Goal: Task Accomplishment & Management: Manage account settings

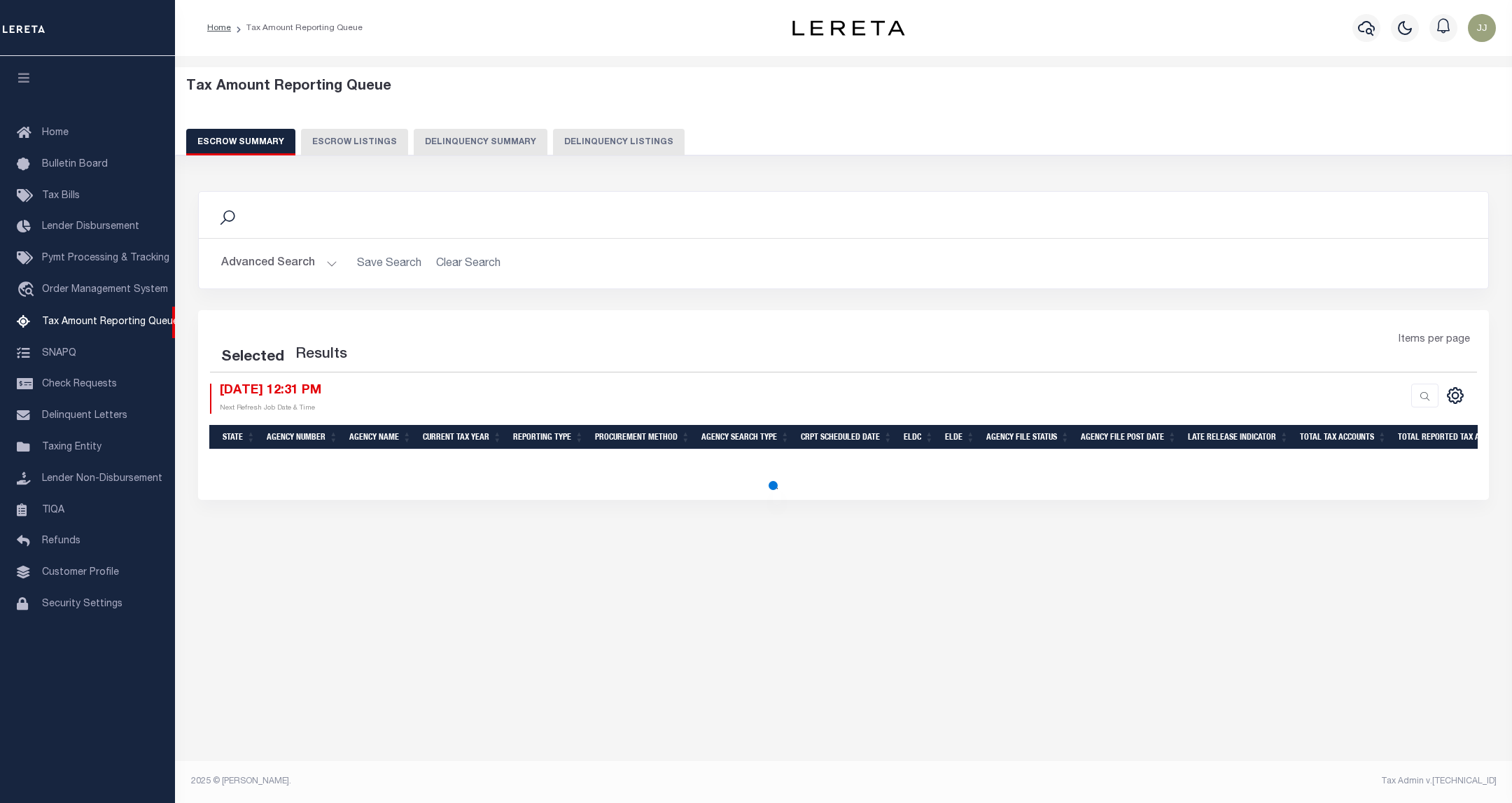
select select "100"
click at [515, 144] on div "Escrow Summary Escrow Listings Delinquency Summary Delinquency Listings" at bounding box center [843, 141] width 1315 height 26
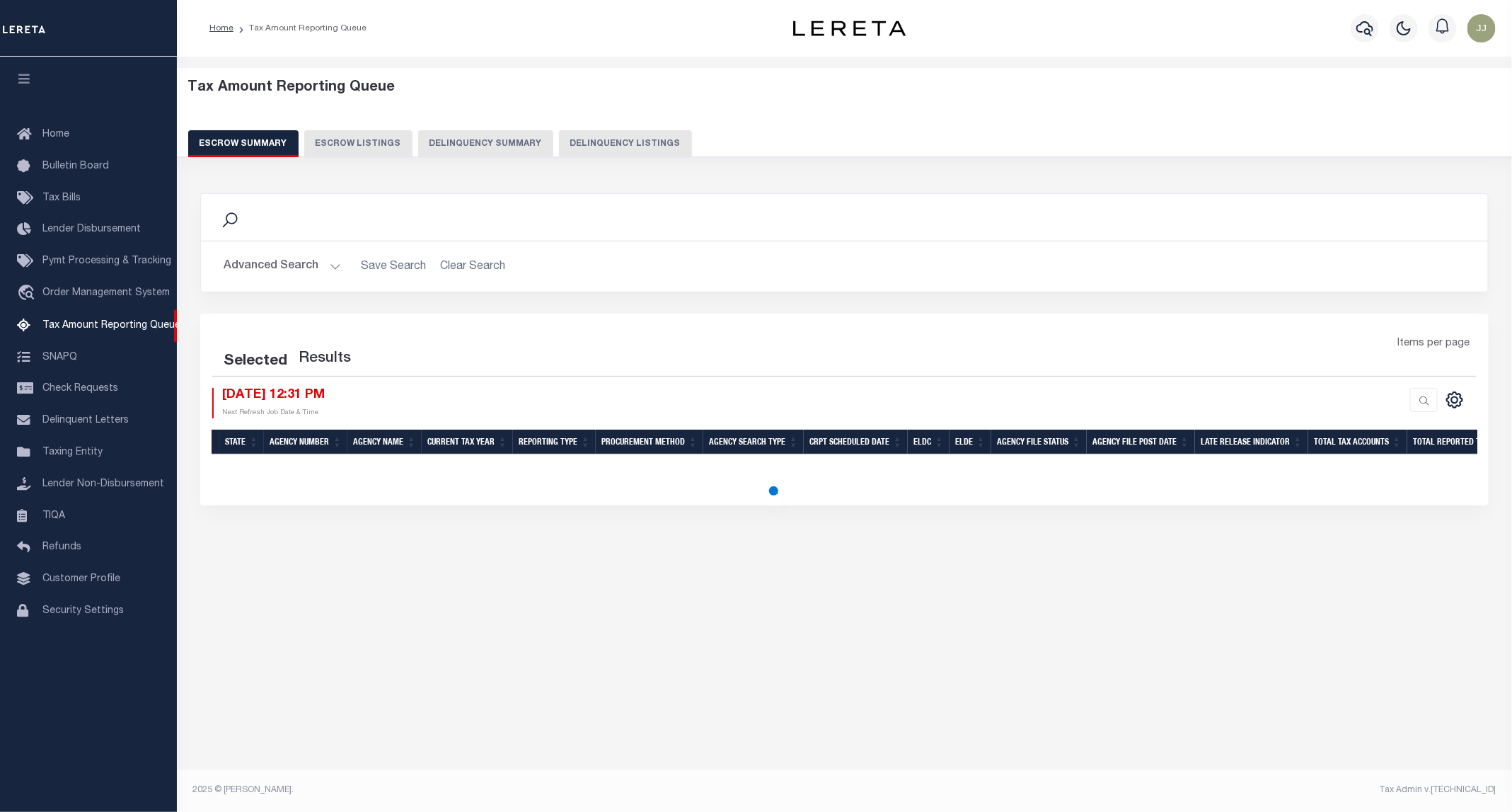
select select "100"
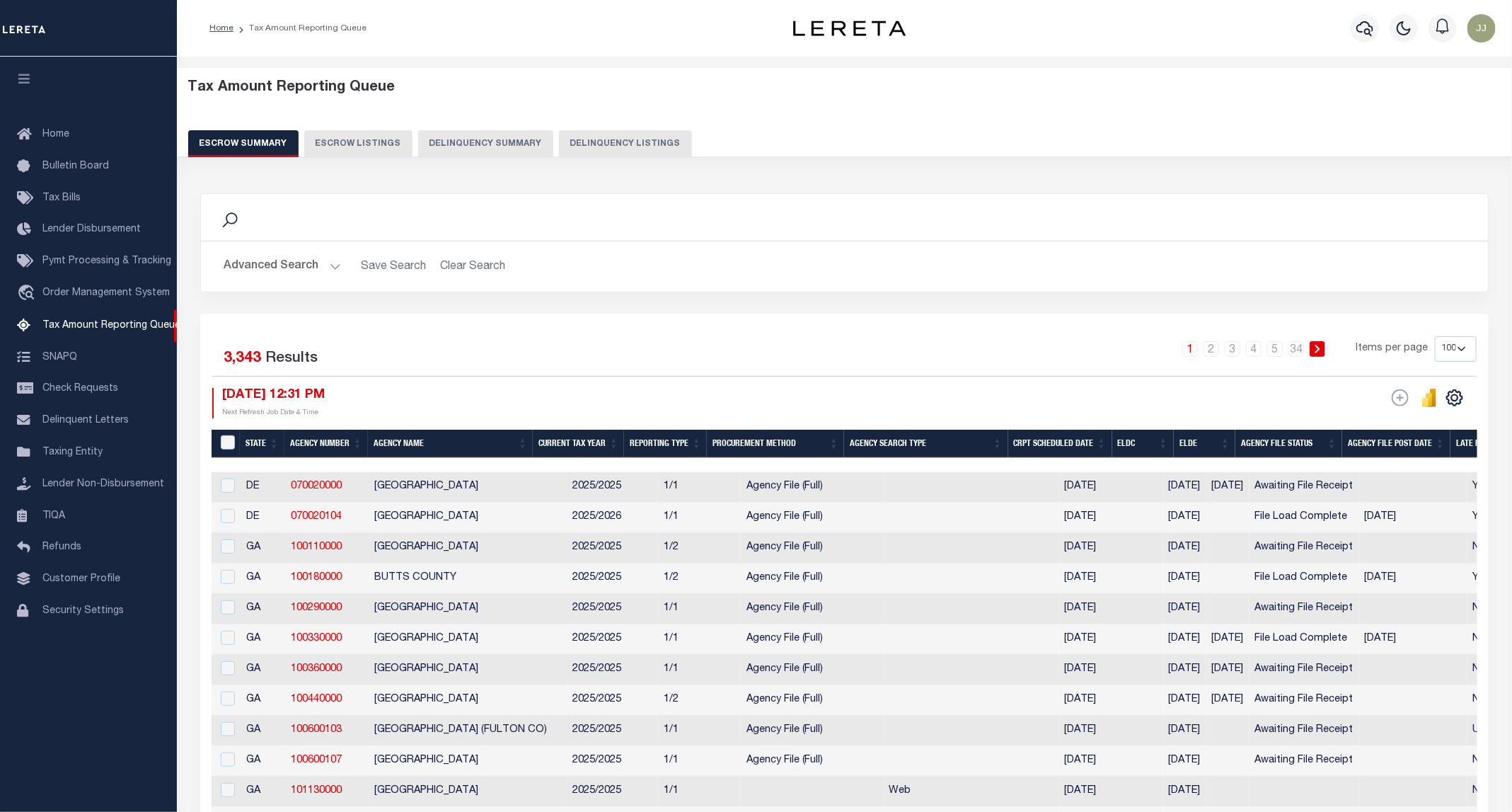
click at [603, 138] on button "Delinquency Listings" at bounding box center [625, 144] width 133 height 27
select select "100"
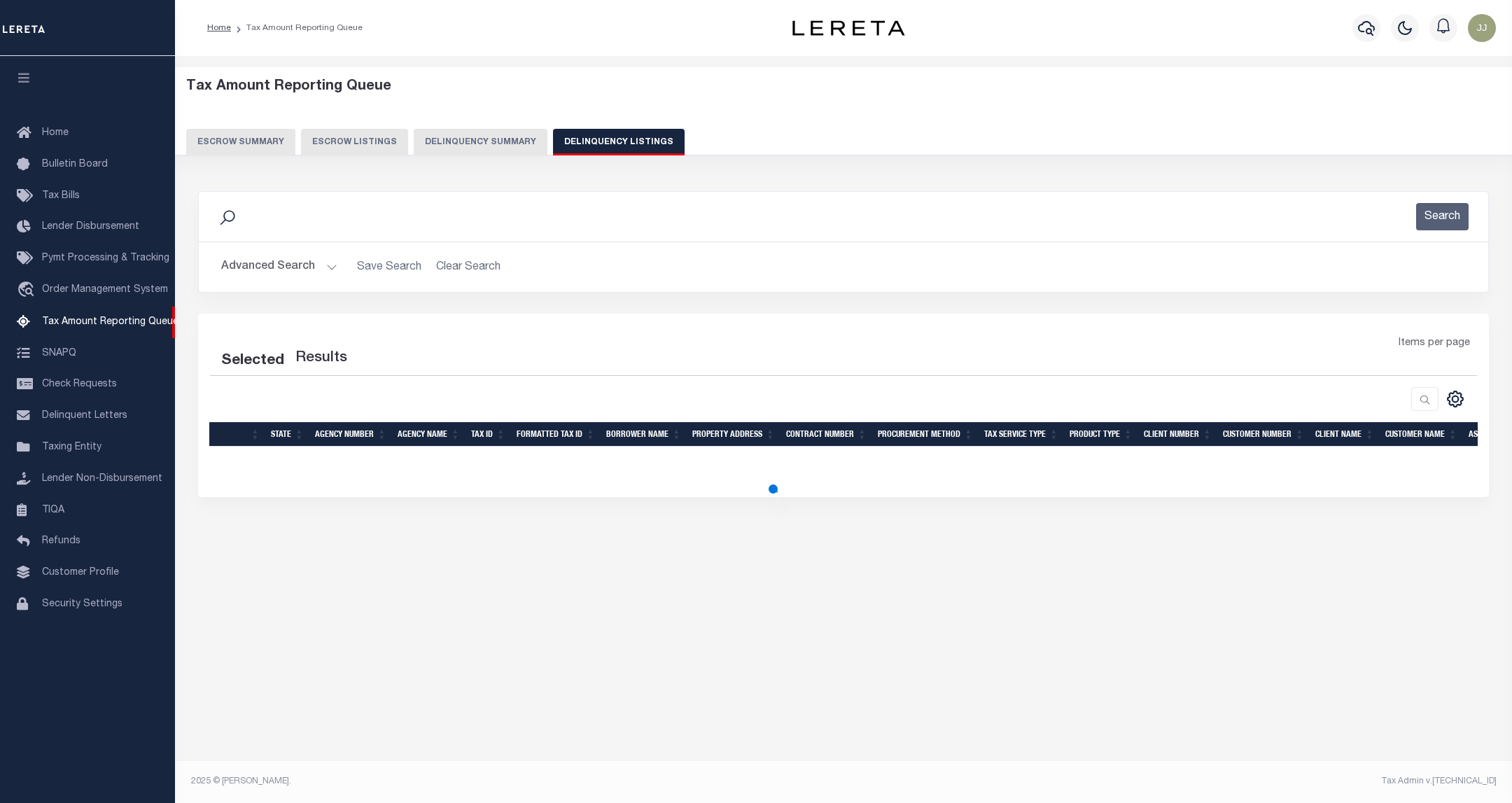
select select "100"
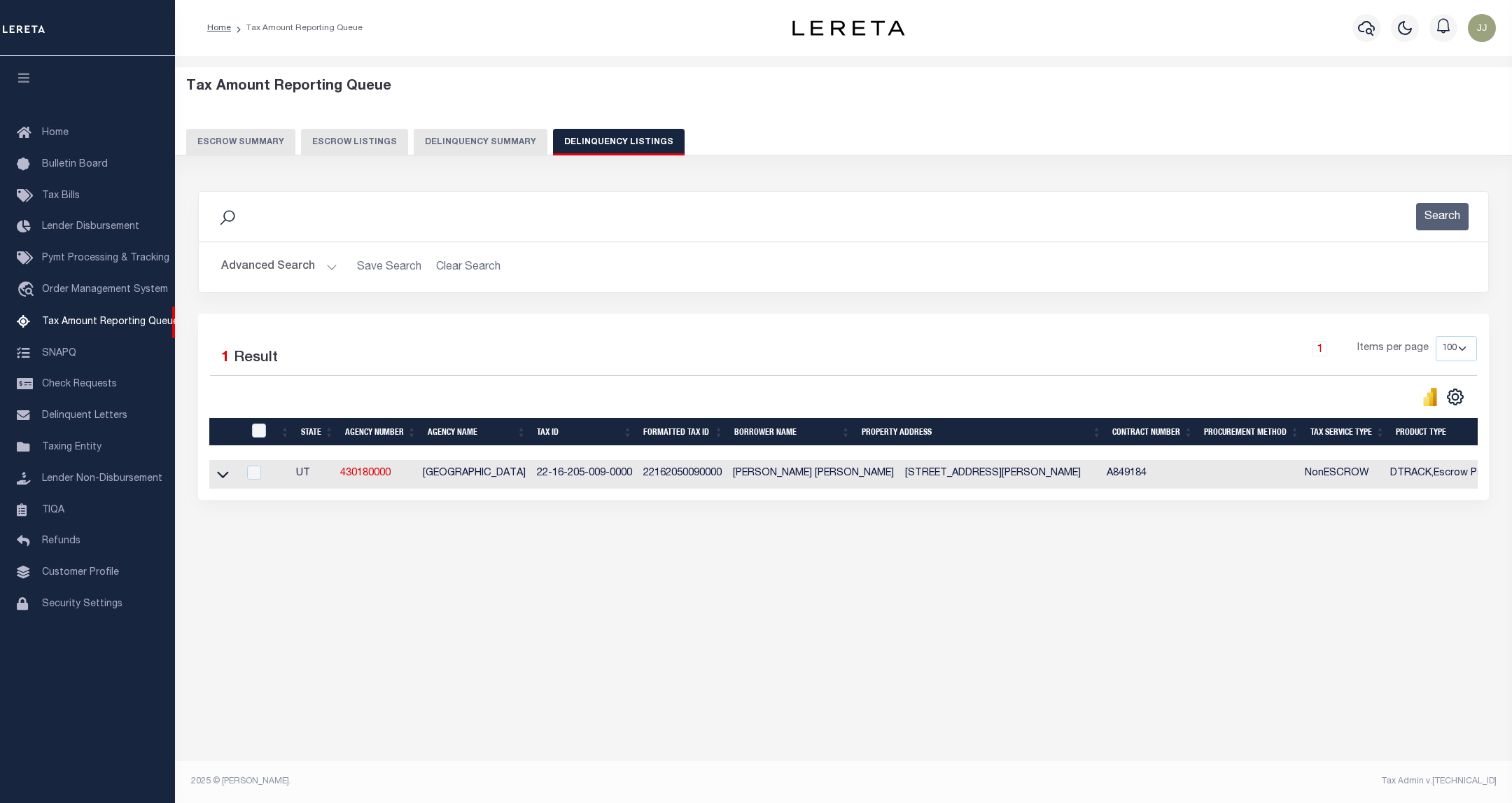
click at [296, 253] on div "Advanced Search Save Search Clear Search tblassign_wrapper_dynamictable_____Def…" at bounding box center [843, 267] width 1289 height 50
click at [317, 270] on button "Advanced Search" at bounding box center [278, 267] width 116 height 27
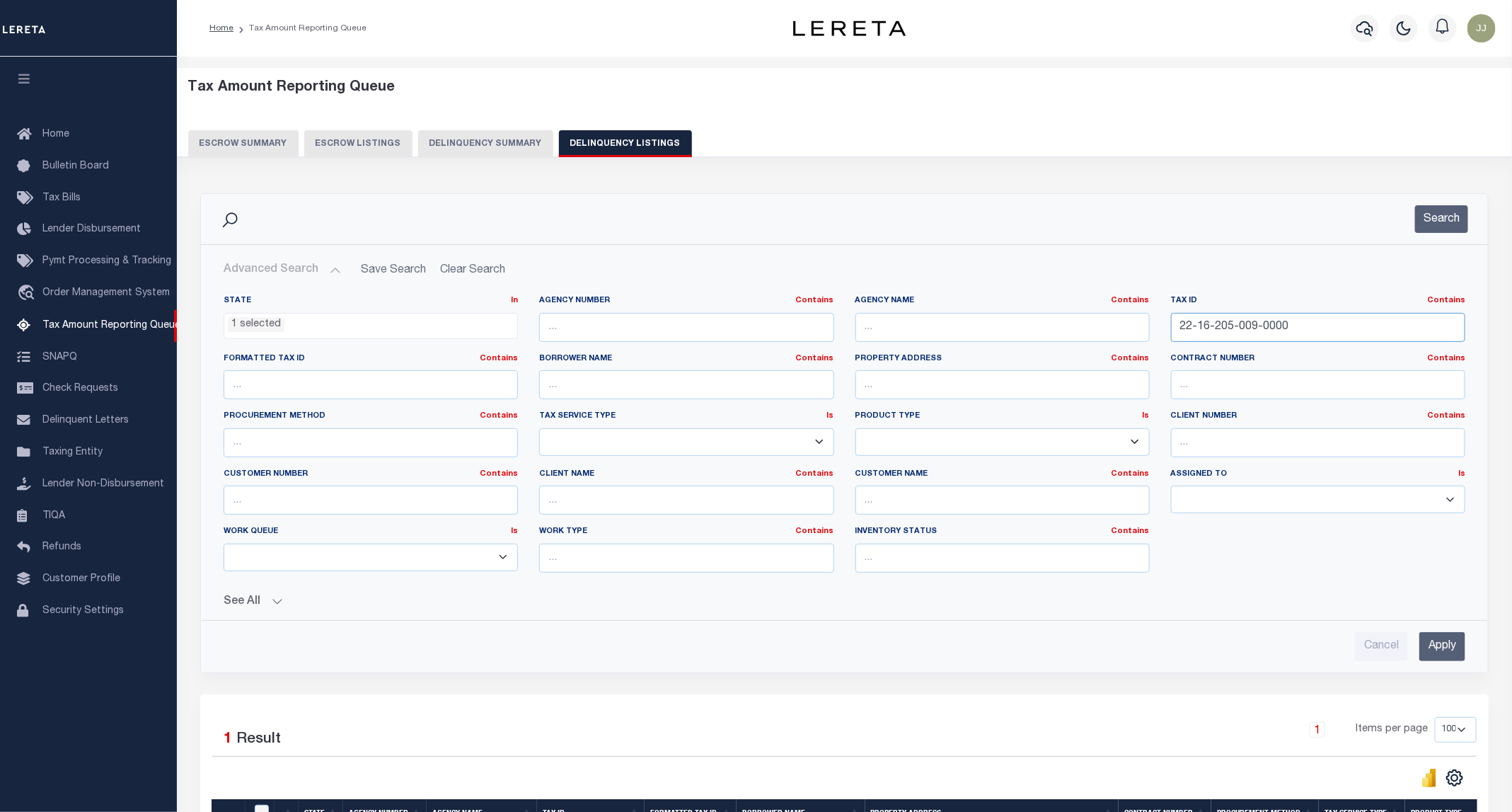
drag, startPoint x: 1327, startPoint y: 331, endPoint x: 1166, endPoint y: 327, distance: 161.0
click at [1166, 327] on div "Tax ID Contains Contains Is 22-16-205-009-0000" at bounding box center [1319, 324] width 316 height 58
paste input "7-333-006"
type input "22-17-333-006-0000"
click at [1439, 213] on button "Search" at bounding box center [1442, 219] width 53 height 28
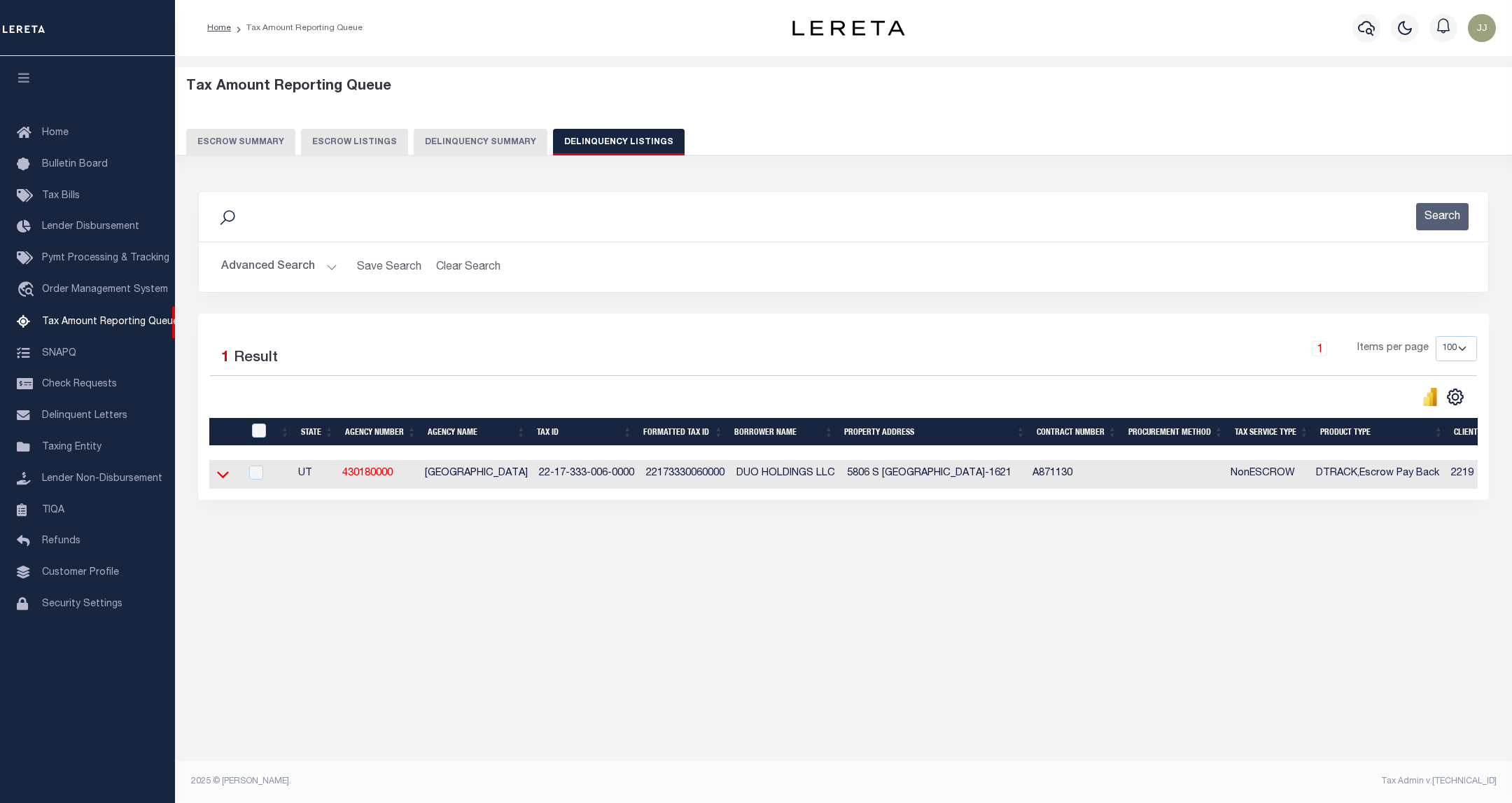
click at [221, 481] on icon at bounding box center [222, 474] width 12 height 15
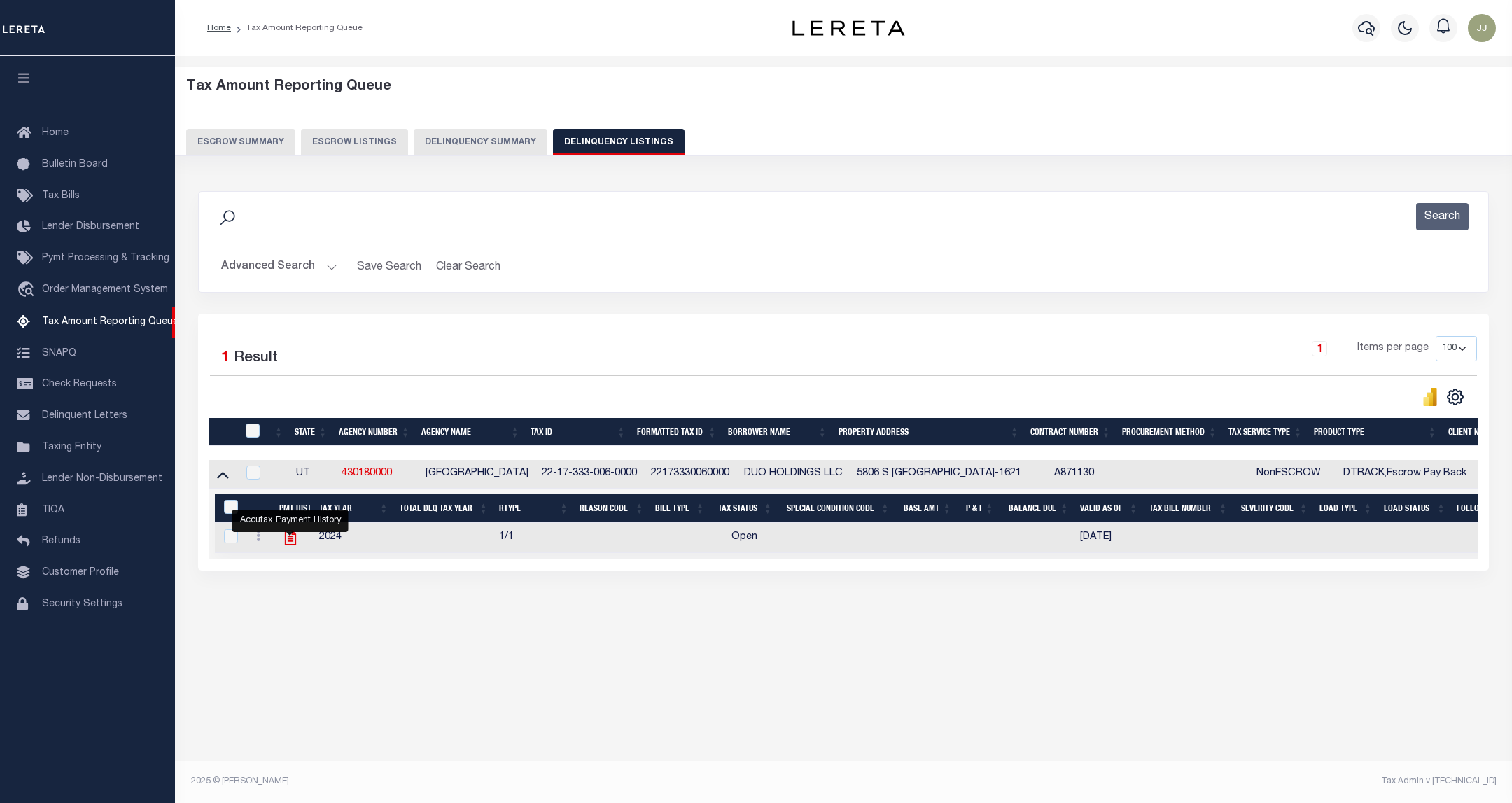
click at [285, 543] on icon "" at bounding box center [290, 537] width 11 height 15
checkbox input "true"
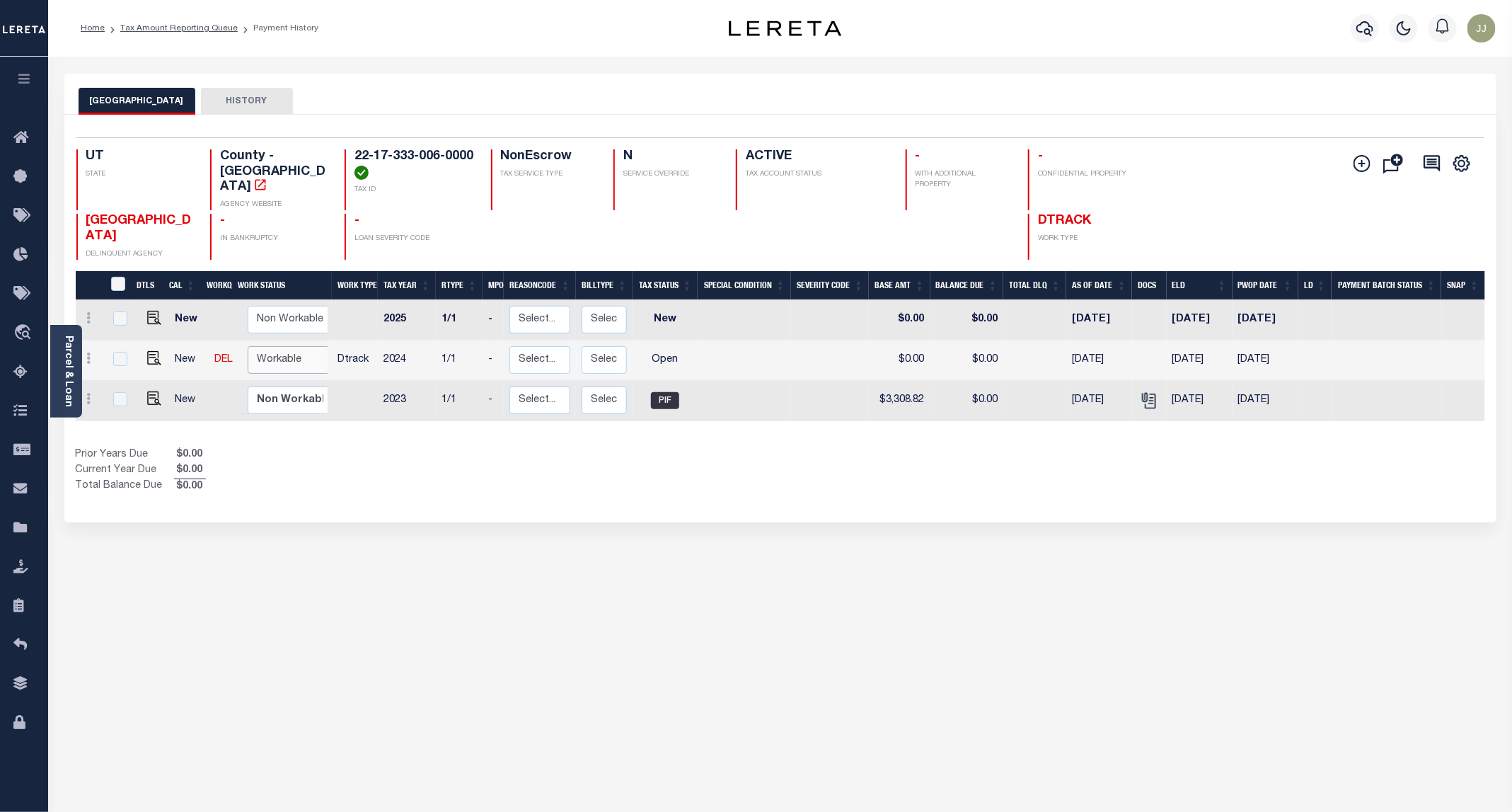
click at [292, 346] on select "Non Workable Workable" at bounding box center [290, 359] width 85 height 28
checkbox input "true"
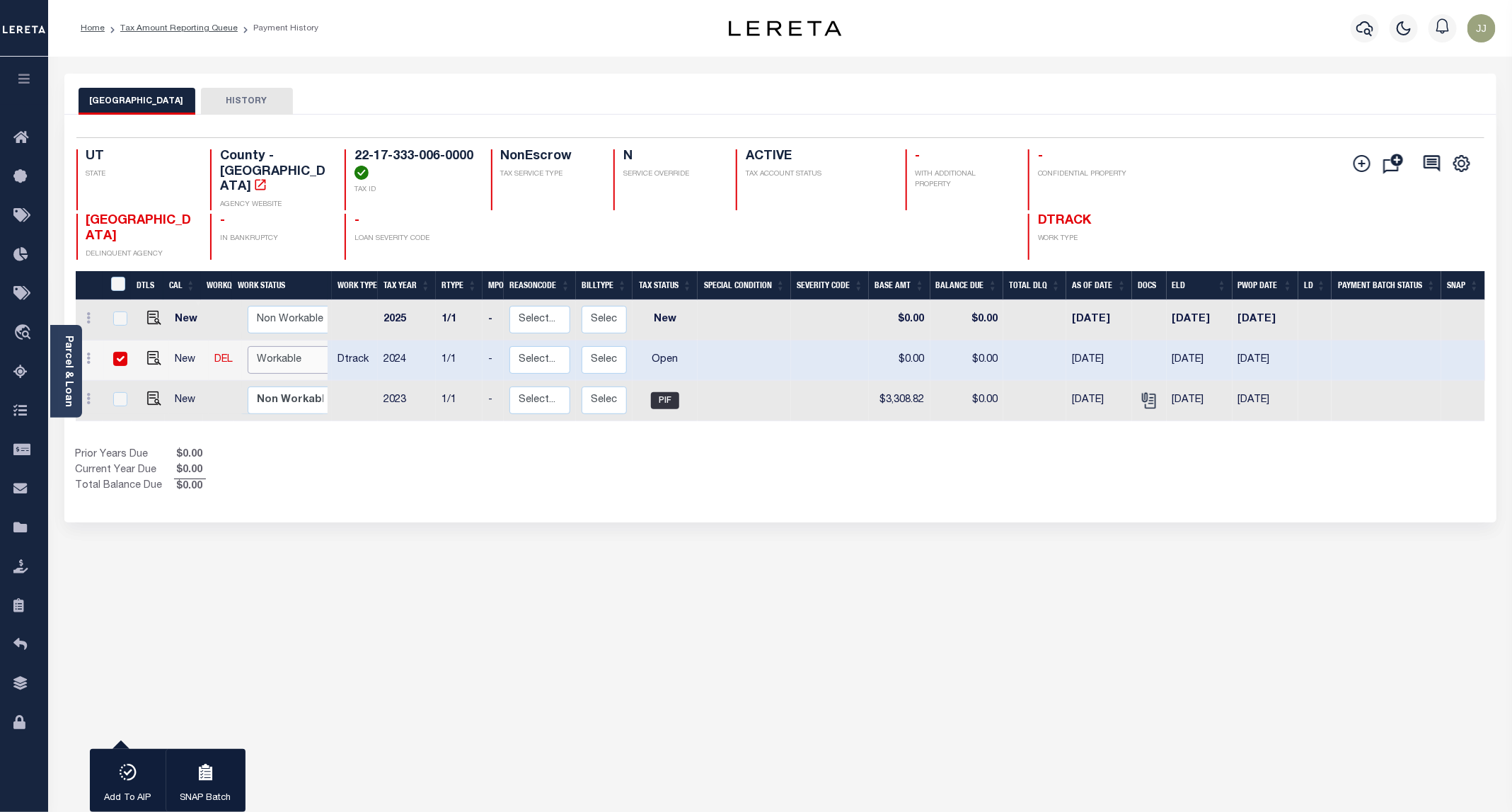
select select "true"
click at [248, 346] on select "Non Workable Workable" at bounding box center [290, 359] width 85 height 28
checkbox input "false"
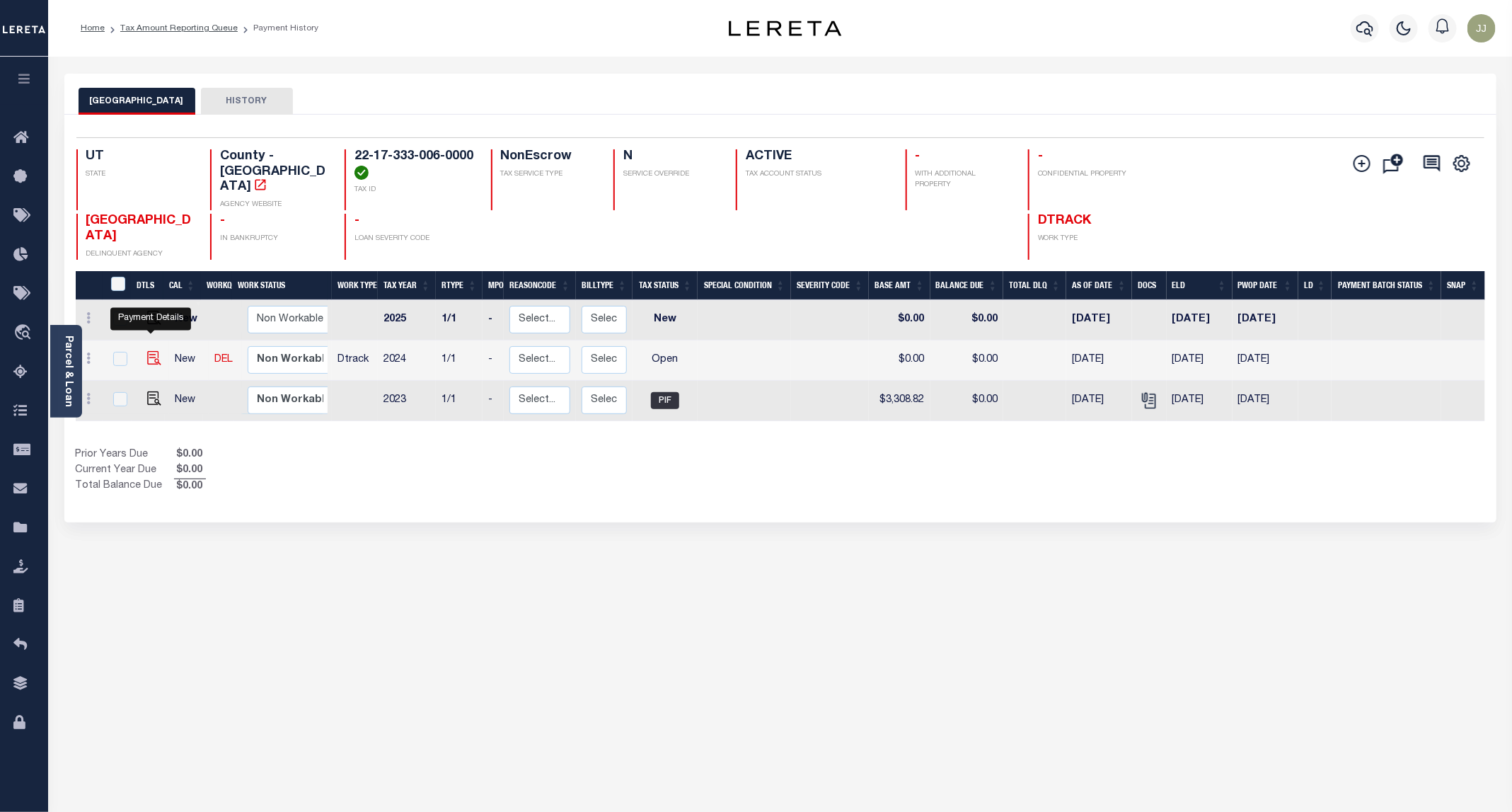
click at [156, 351] on img "" at bounding box center [154, 358] width 14 height 14
checkbox input "true"
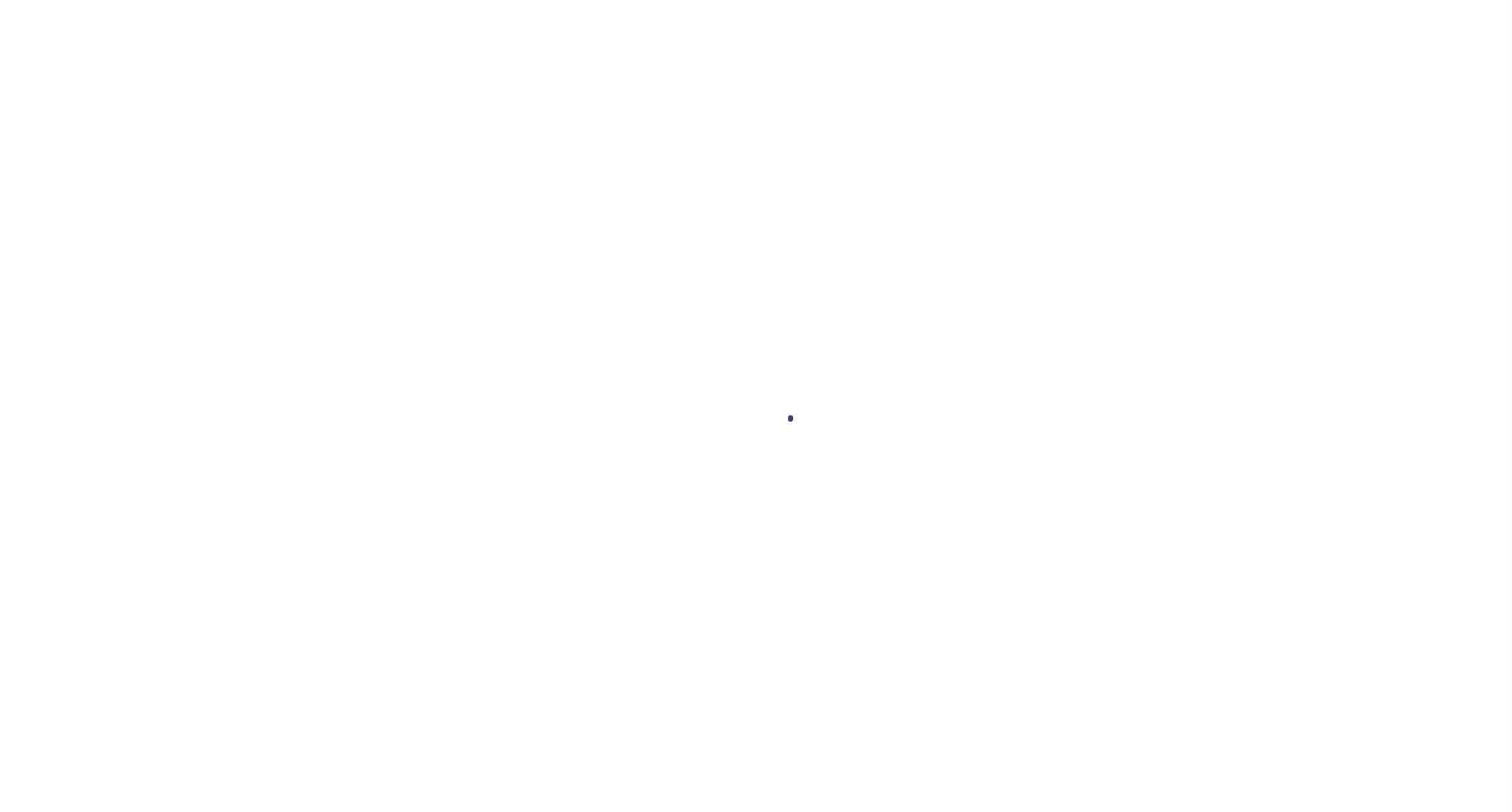
select select "OP2"
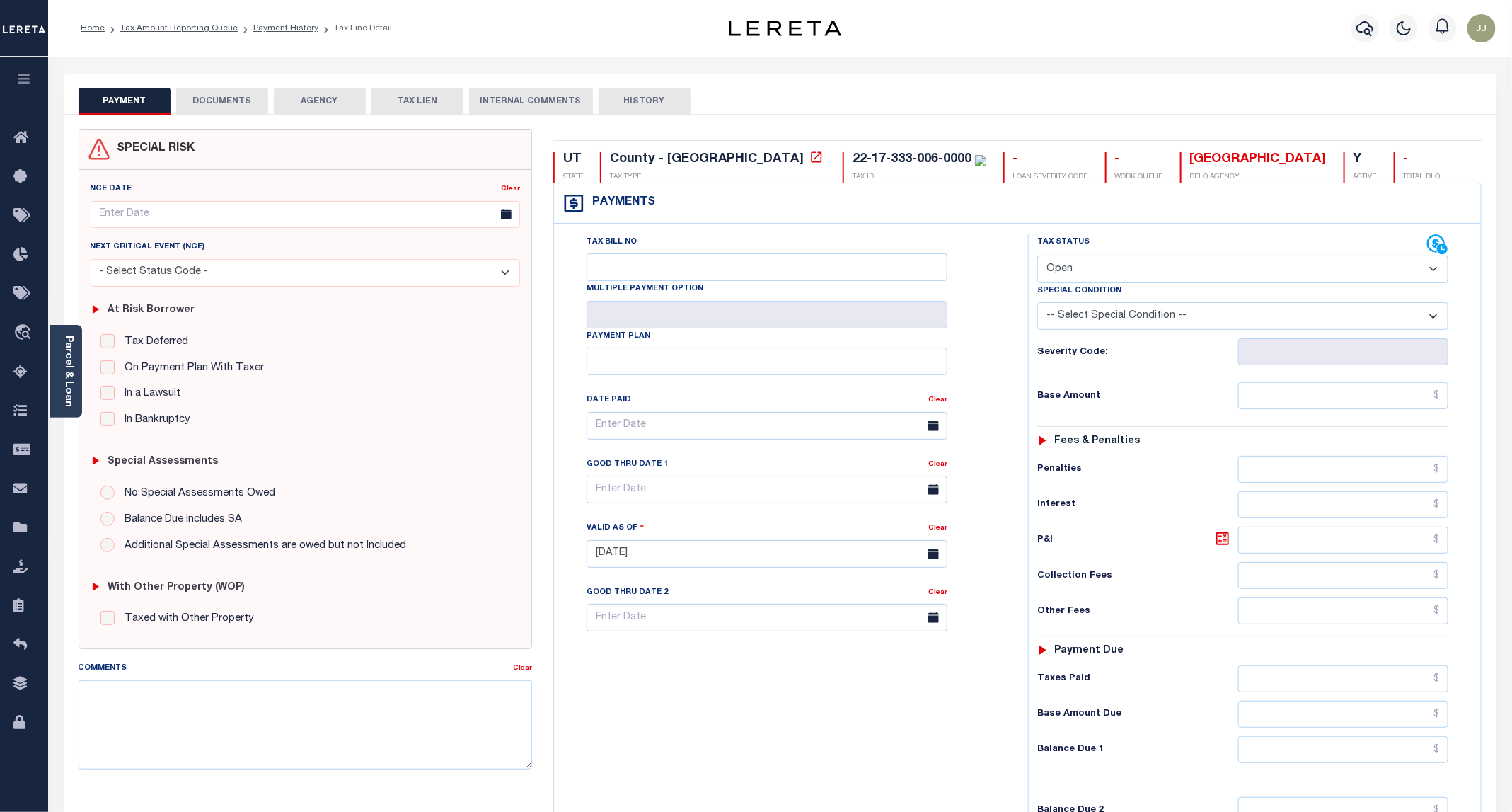
click at [231, 103] on button "DOCUMENTS" at bounding box center [222, 101] width 92 height 27
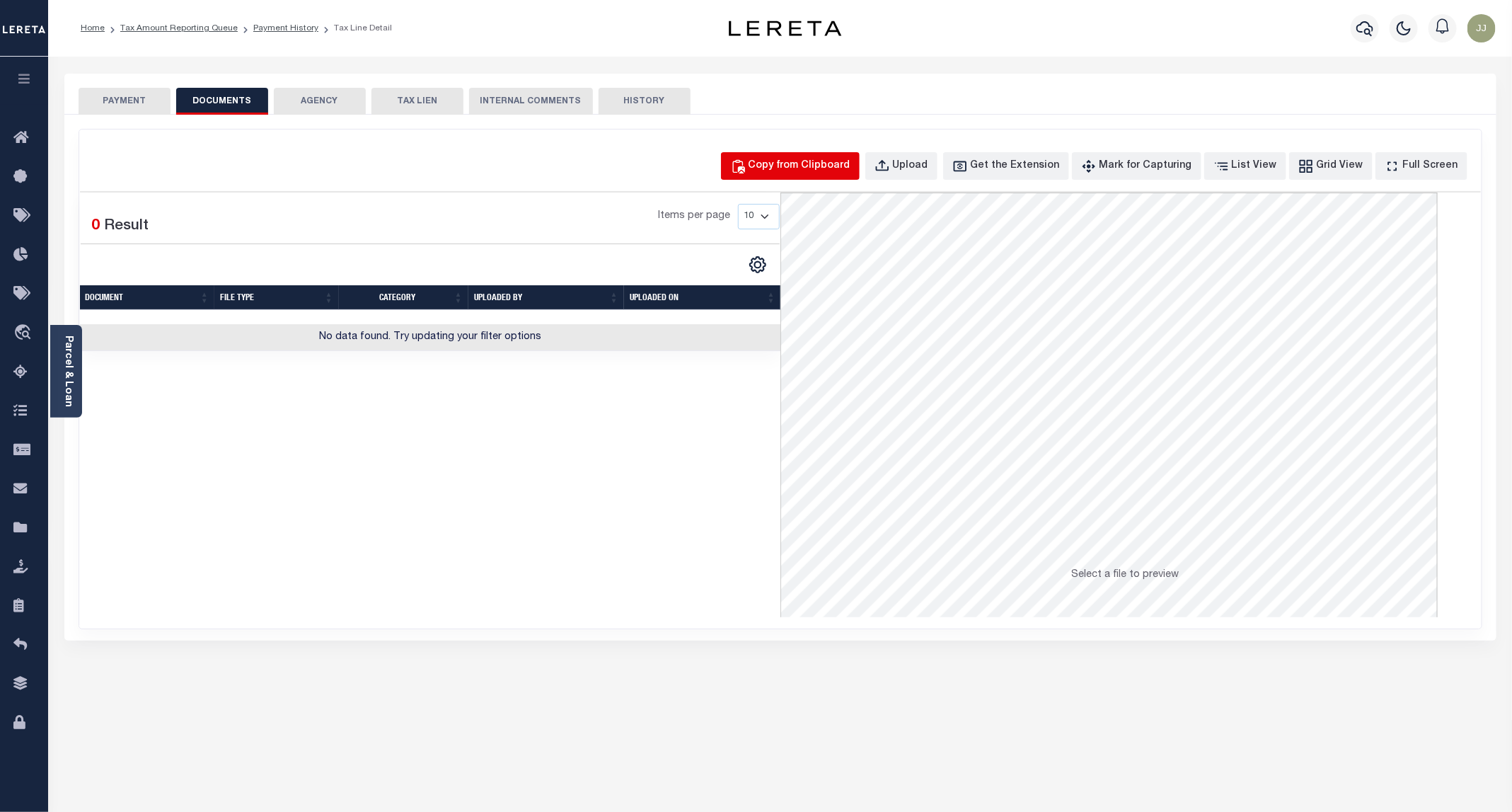
click at [827, 160] on div "Copy from Clipboard" at bounding box center [800, 167] width 102 height 16
select select "POP"
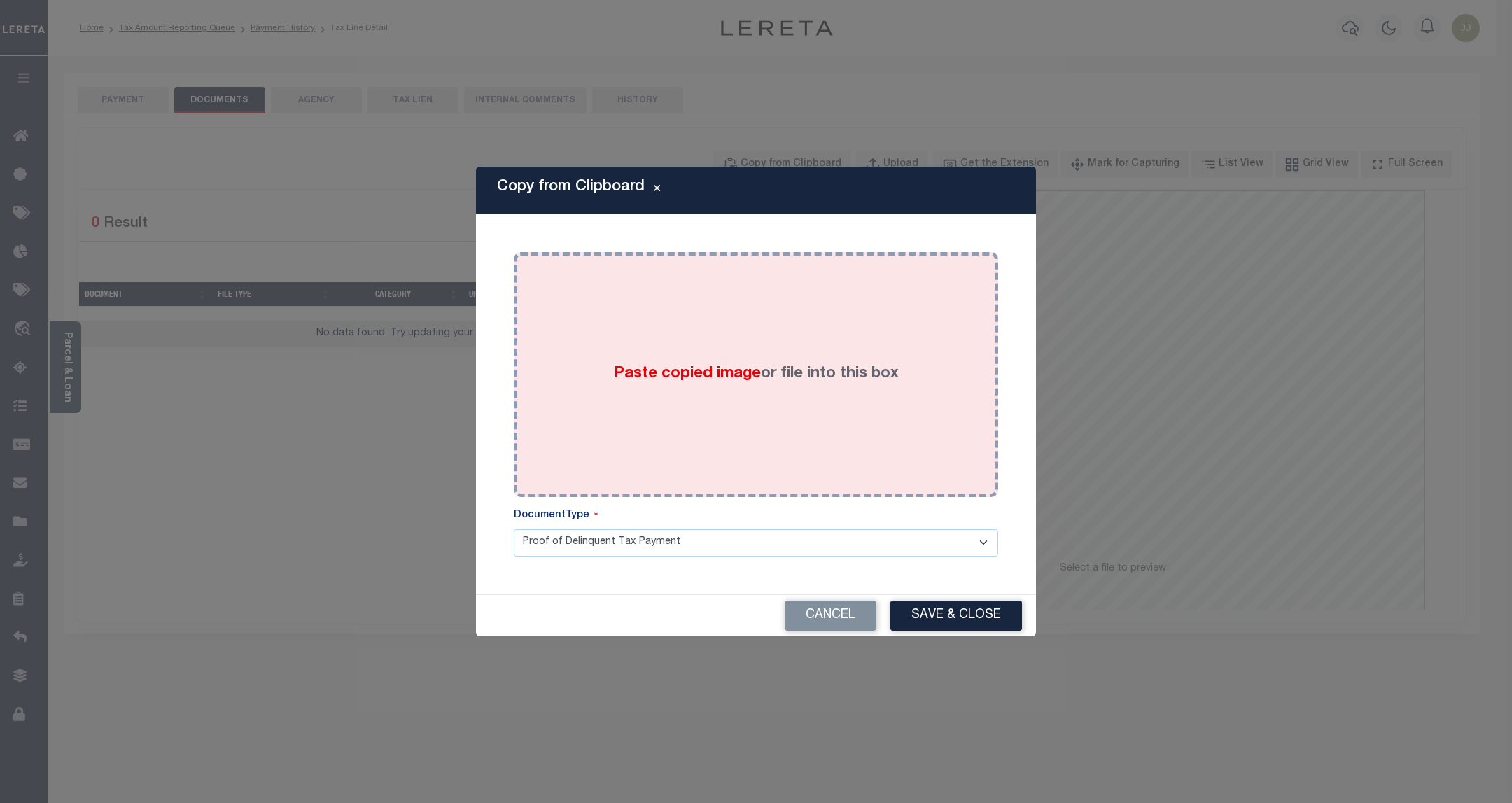
click at [794, 406] on div "Paste copied image or file into this box" at bounding box center [756, 375] width 463 height 224
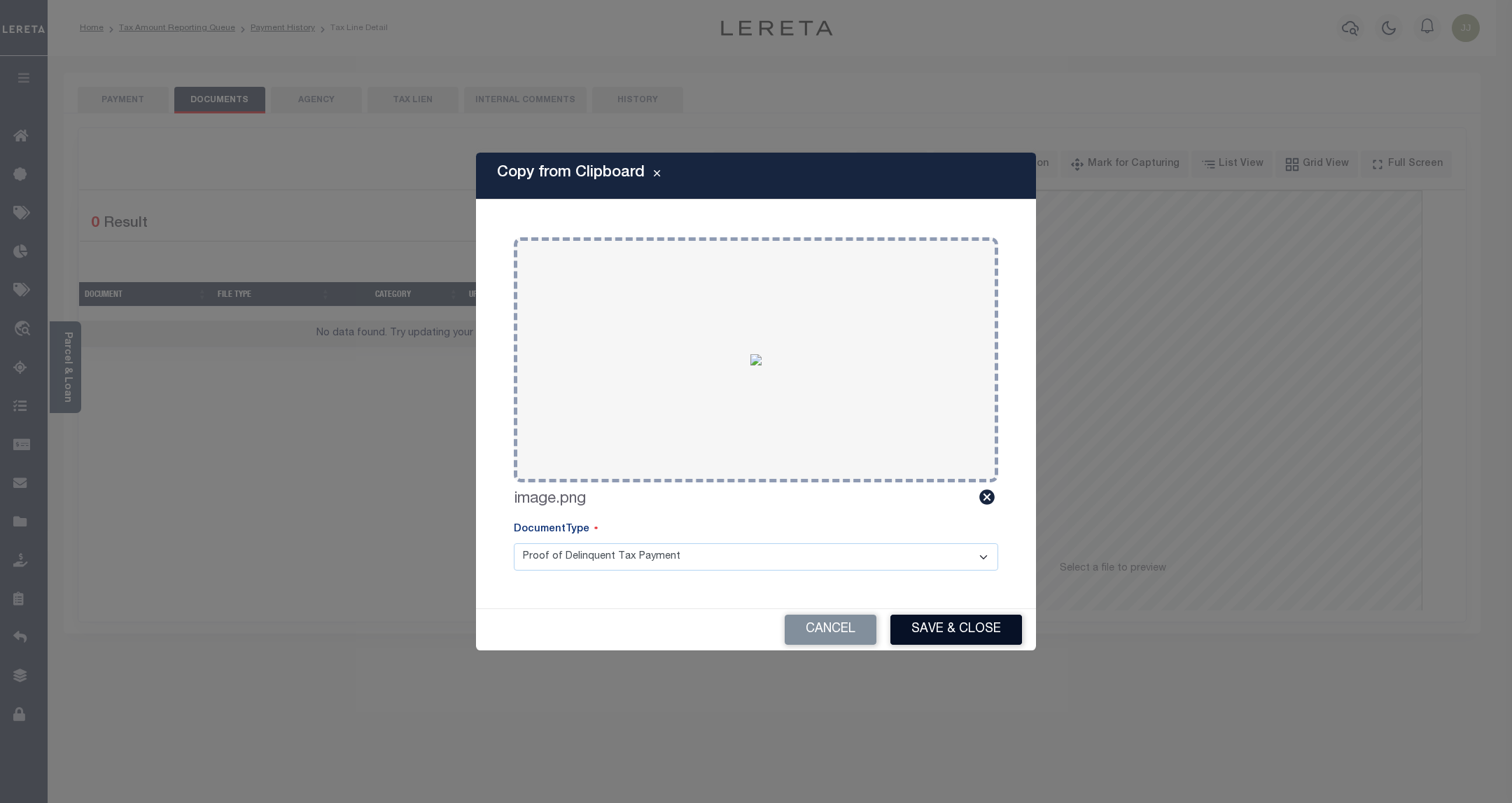
click at [948, 628] on button "Save & Close" at bounding box center [955, 629] width 131 height 30
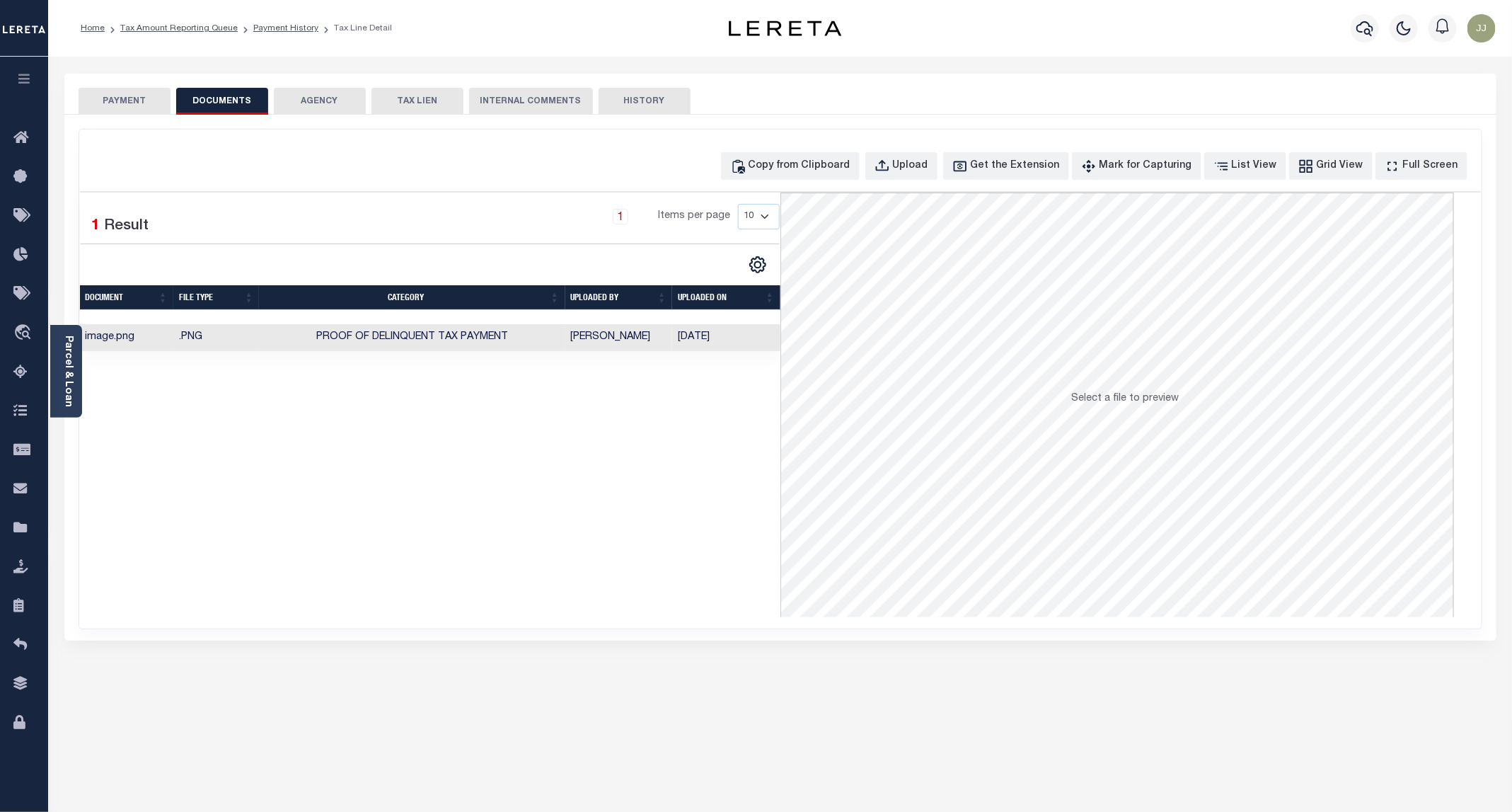
click at [131, 112] on button "PAYMENT" at bounding box center [124, 101] width 92 height 27
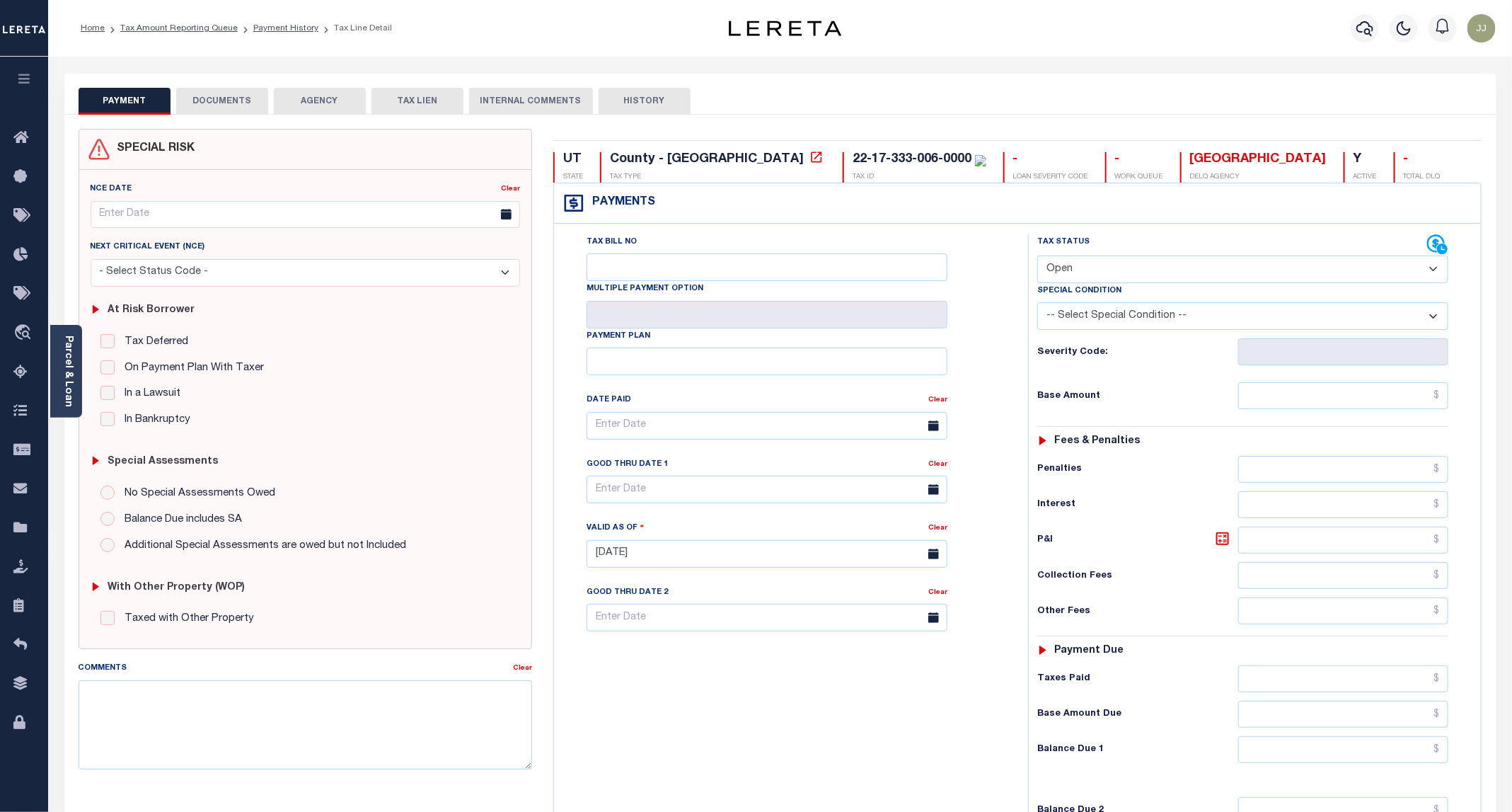
click at [1081, 270] on select "- Select Status Code - Open Due/Unpaid Paid Incomplete No Tax Due Internal Refu…" at bounding box center [1242, 269] width 411 height 28
select select "PYD"
click at [1038, 257] on select "- Select Status Code - Open Due/Unpaid Paid Incomplete No Tax Due Internal Refu…" at bounding box center [1242, 269] width 411 height 28
type input "[DATE]"
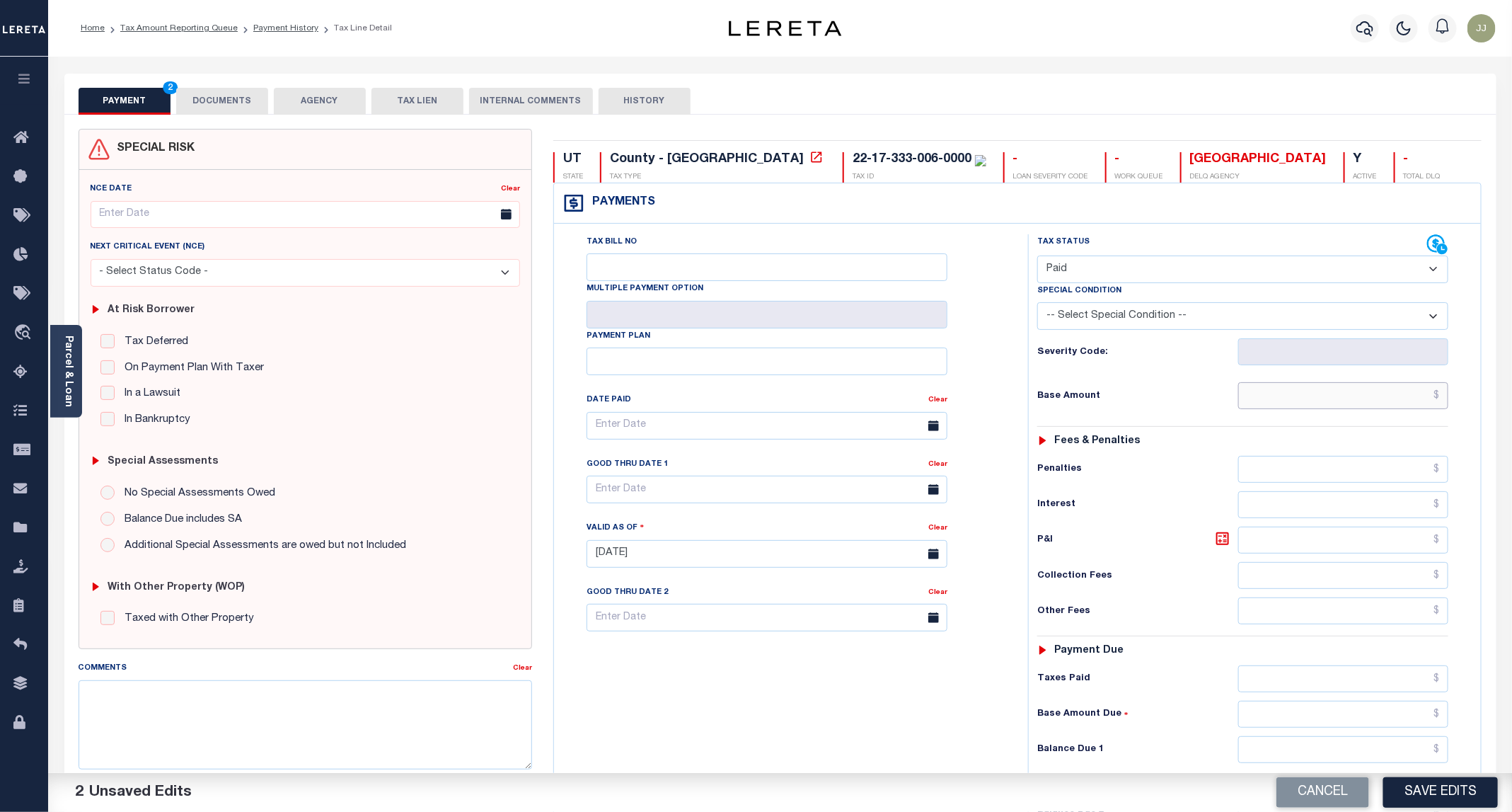
click at [1338, 402] on input "text" at bounding box center [1343, 395] width 210 height 27
type input "$0.00"
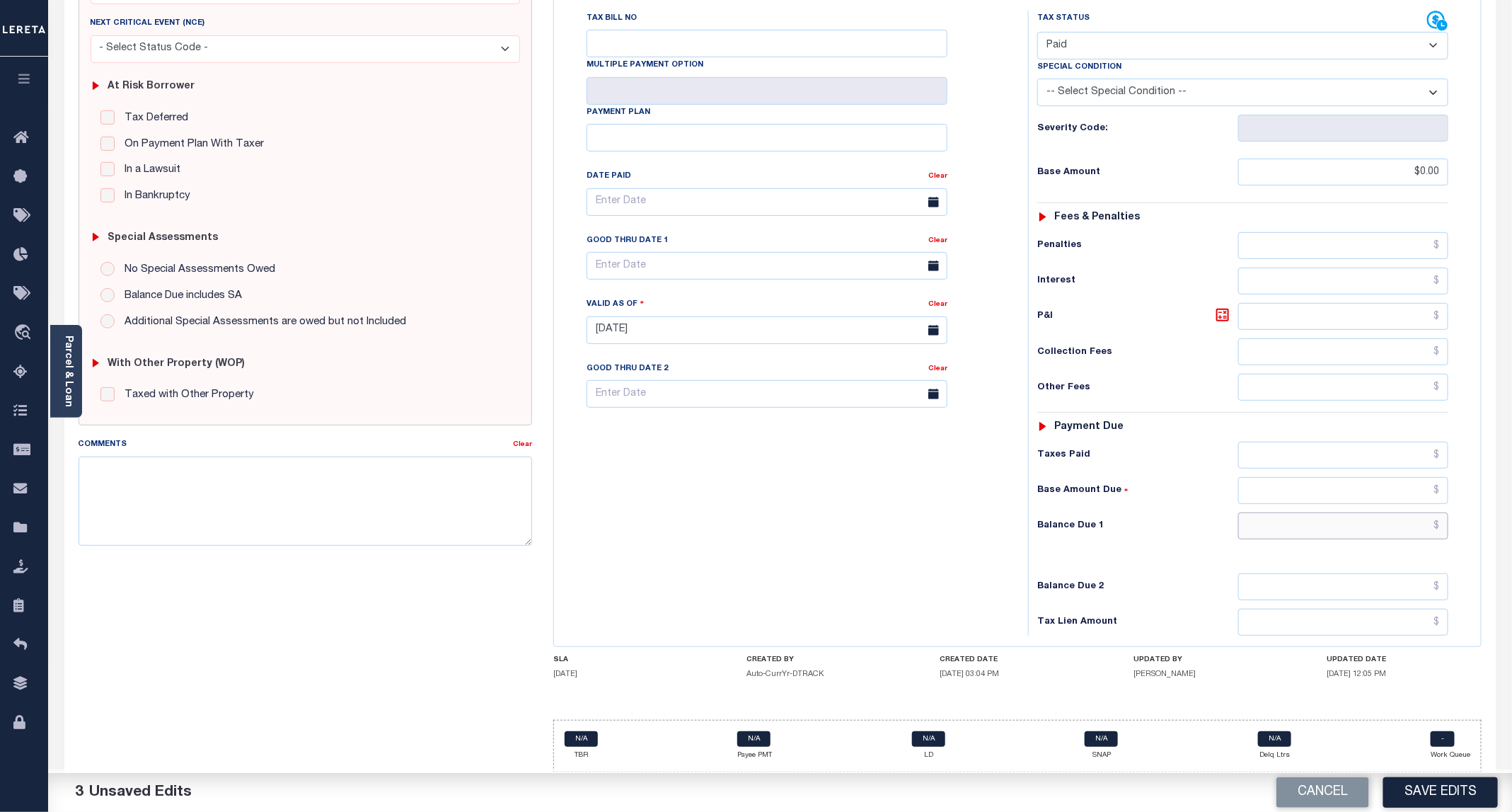
click at [1333, 534] on input "text" at bounding box center [1343, 526] width 210 height 27
type input "$0.00"
click at [1459, 790] on button "Save Edits" at bounding box center [1440, 792] width 115 height 31
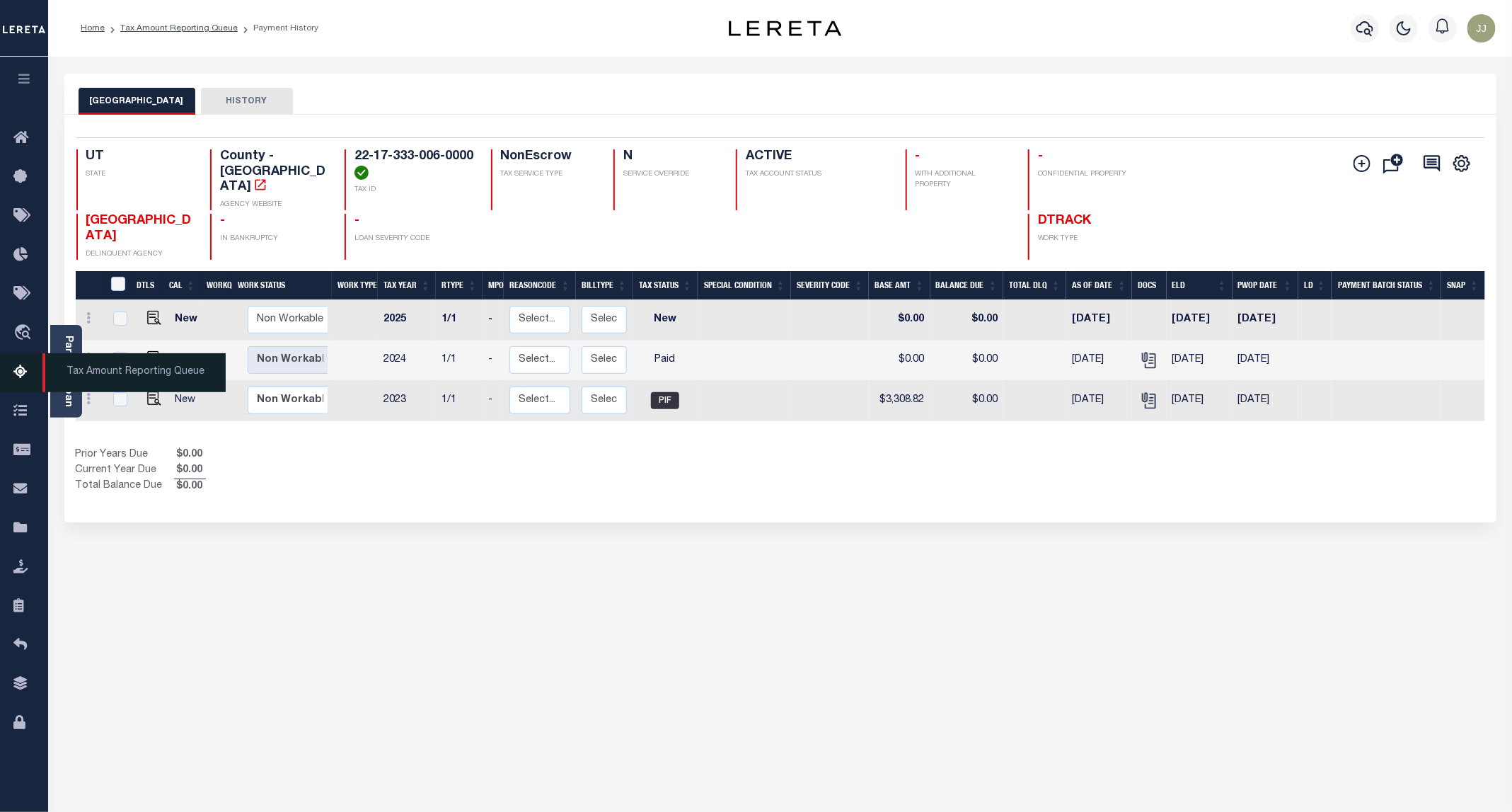
click at [32, 378] on icon at bounding box center [24, 373] width 23 height 18
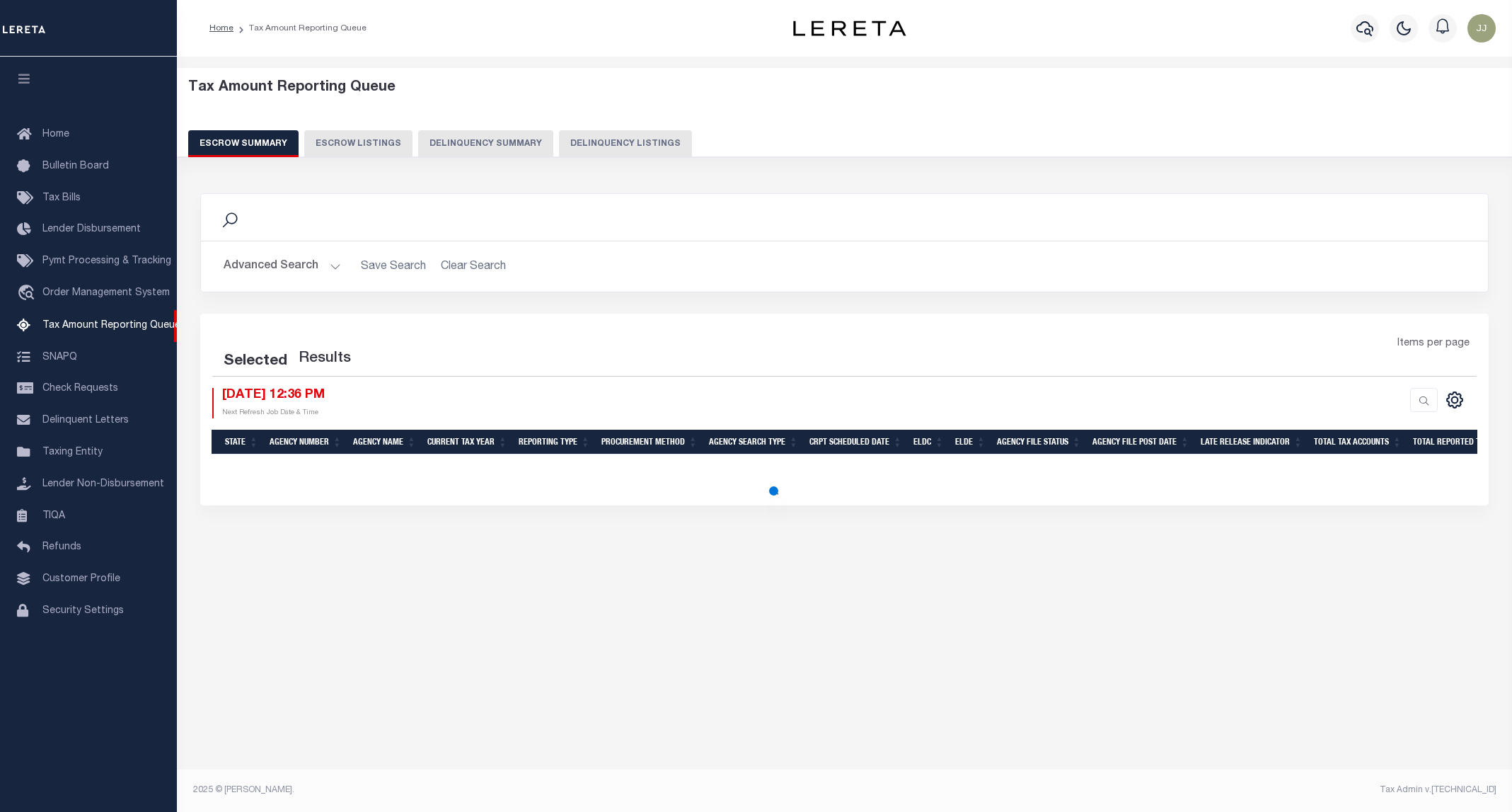
select select "100"
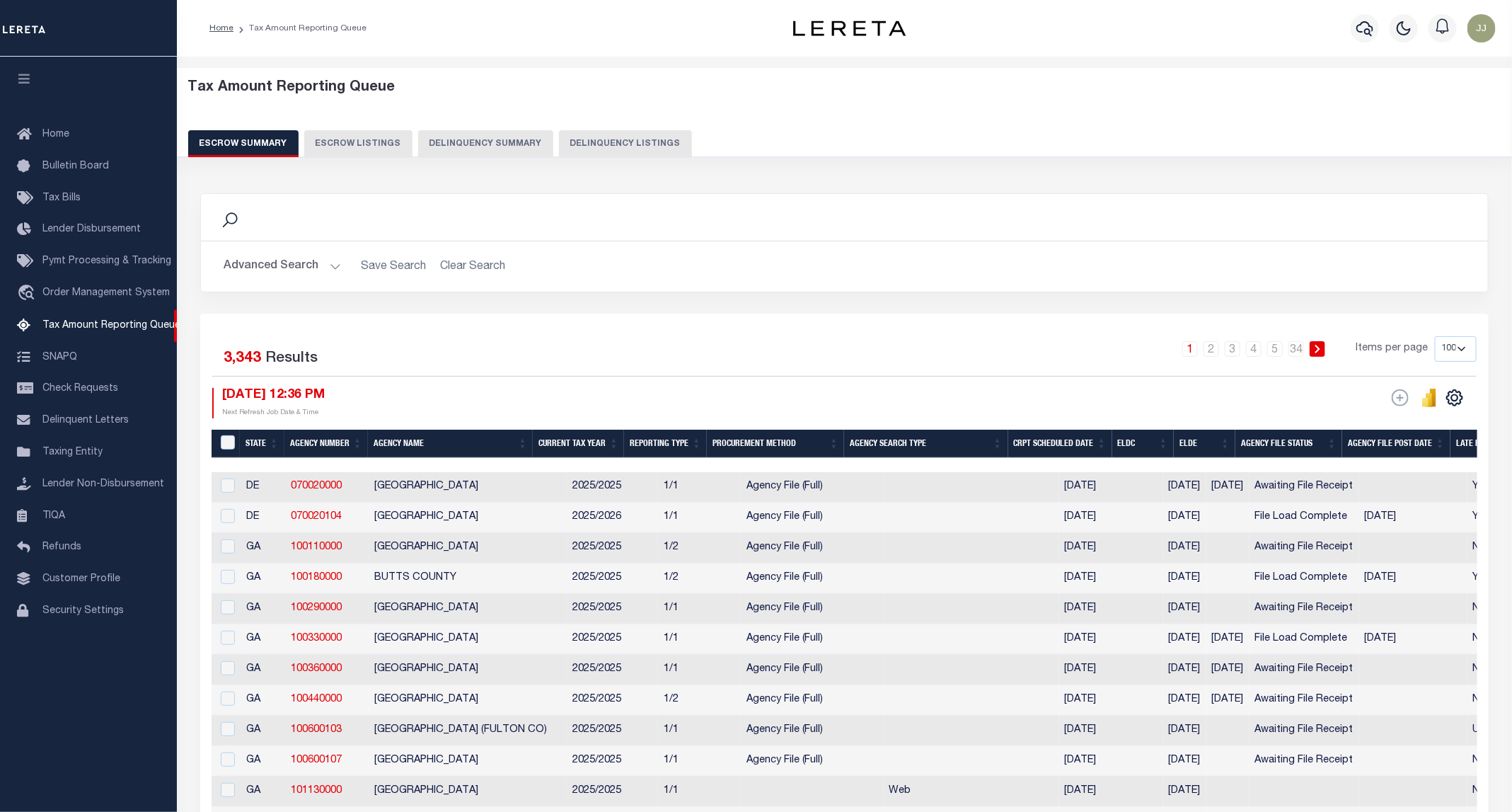
click at [629, 138] on button "Delinquency Listings" at bounding box center [625, 144] width 133 height 27
select select "100"
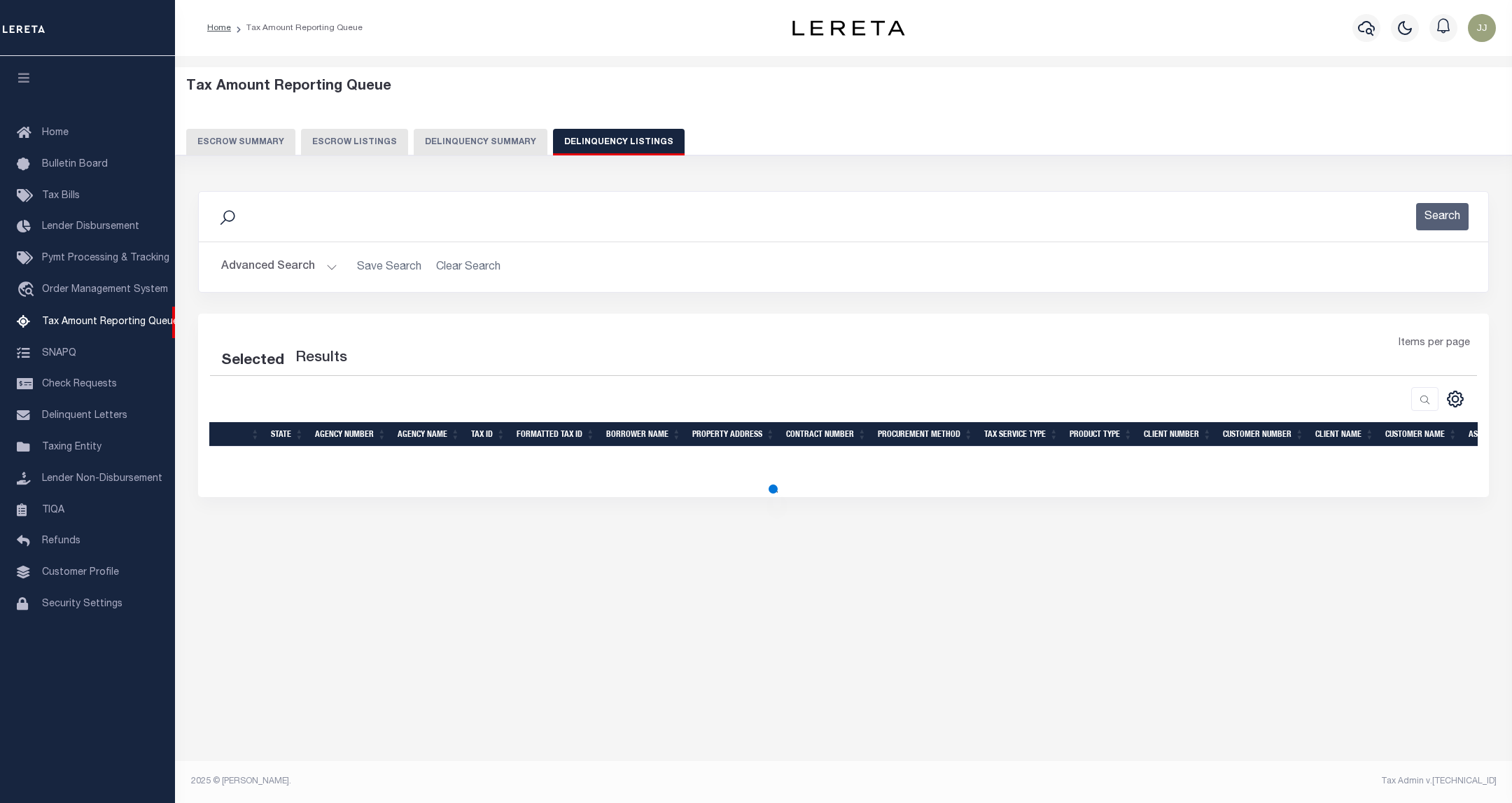
select select "100"
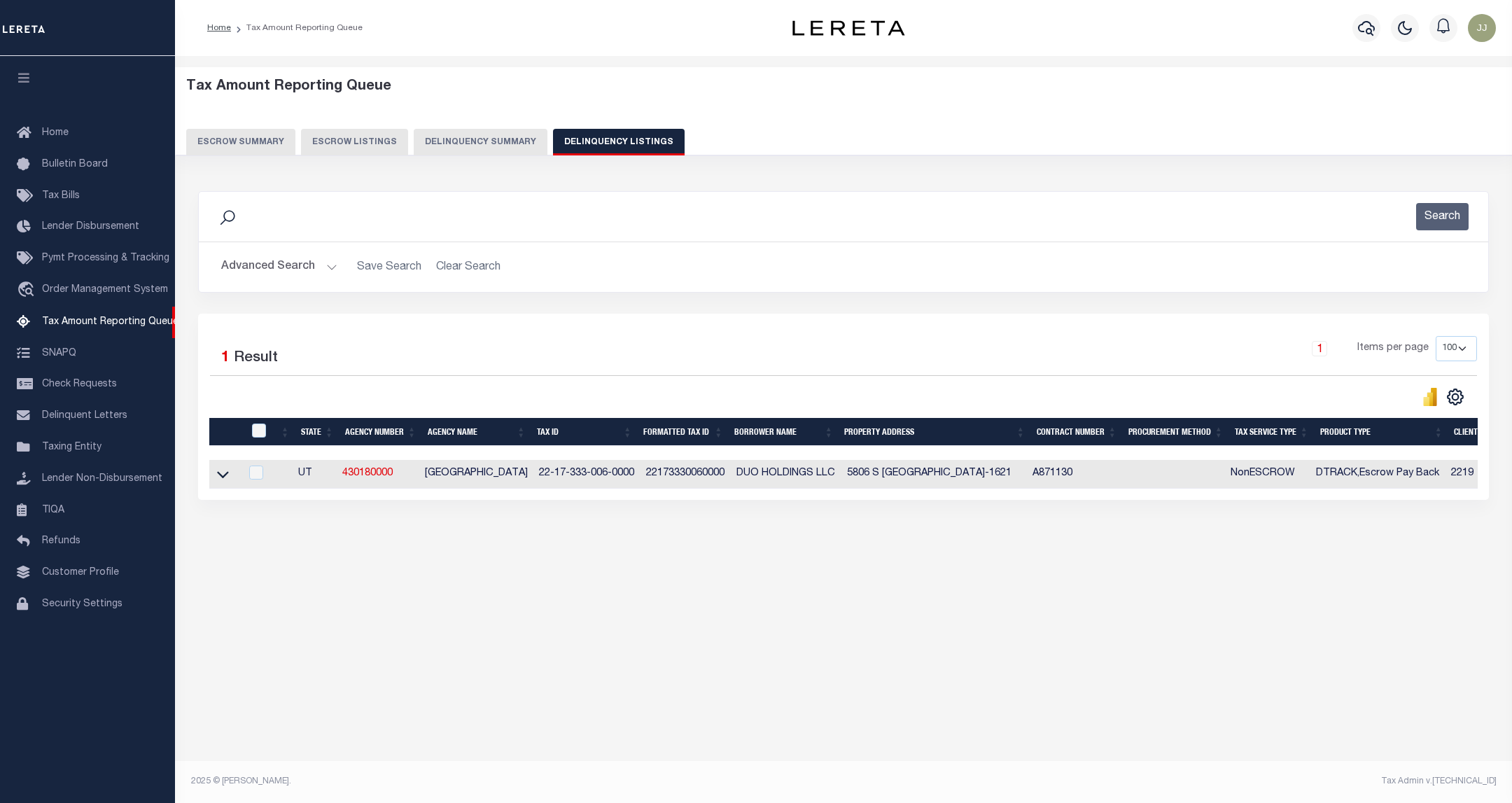
click at [279, 258] on button "Advanced Search" at bounding box center [278, 267] width 116 height 27
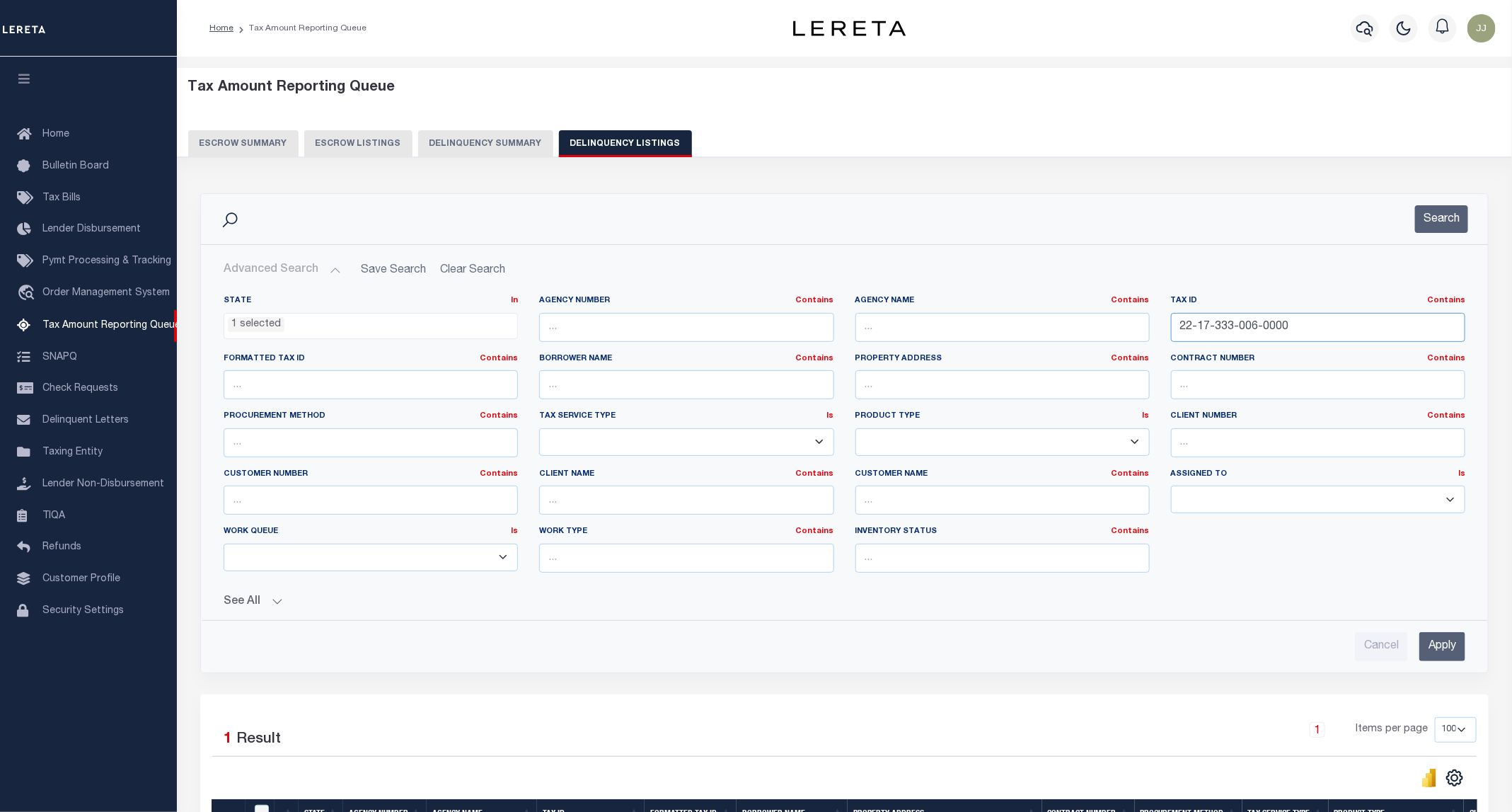
drag, startPoint x: 1302, startPoint y: 333, endPoint x: 1040, endPoint y: 308, distance: 263.2
click at [1040, 308] on div "State In In AK AL AR AZ CA CO CT DC DE FL GA GU HI IA ID IL IN KS KY LA MA MD M…" at bounding box center [844, 439] width 1263 height 288
paste input "20-282-005"
type input "22-20-282-005-0000"
click at [1433, 238] on div "Search" at bounding box center [845, 219] width 1287 height 50
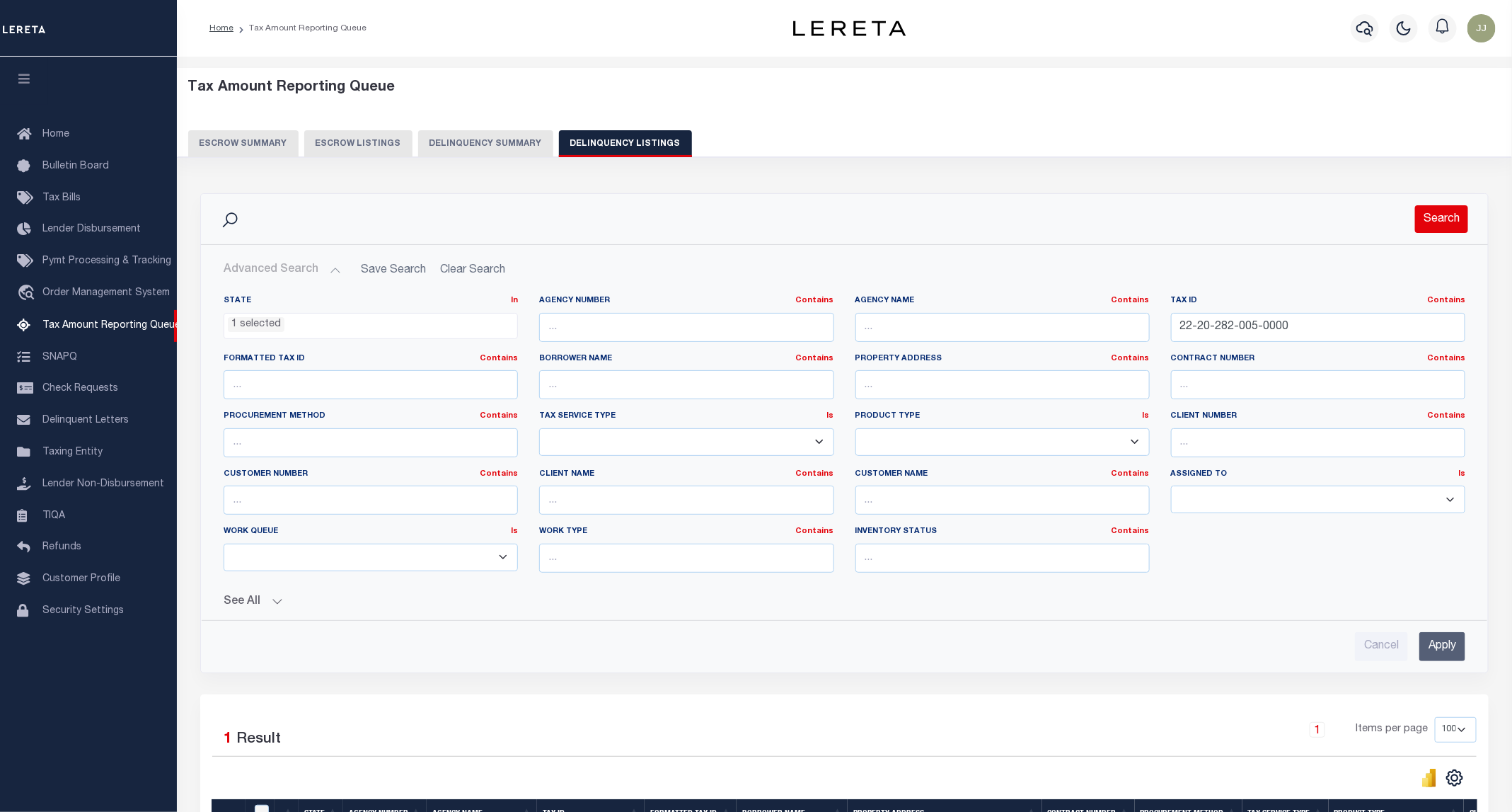
click at [1439, 228] on button "Search" at bounding box center [1442, 219] width 53 height 28
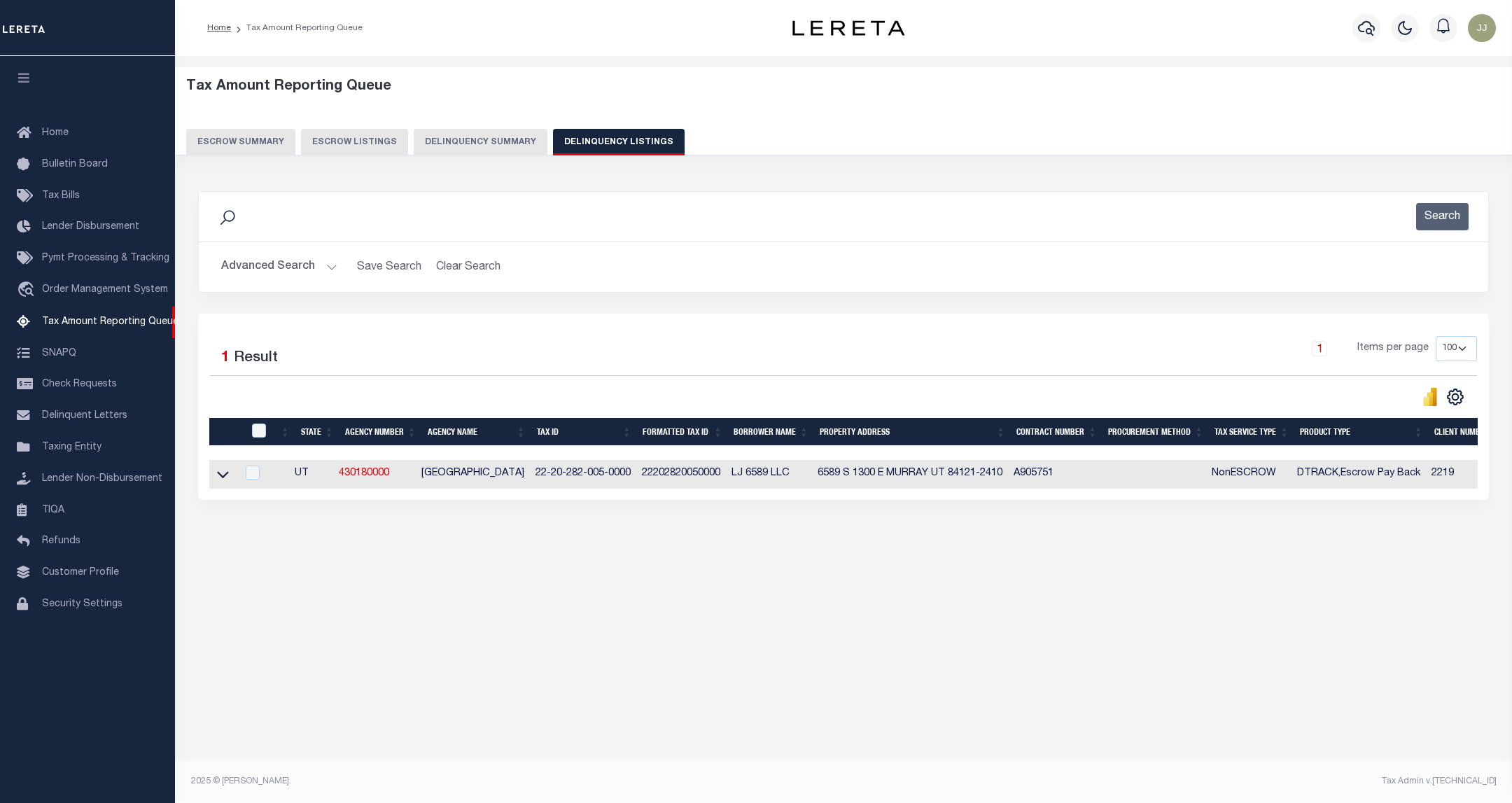
click at [229, 485] on td at bounding box center [222, 474] width 27 height 29
checkbox input "true"
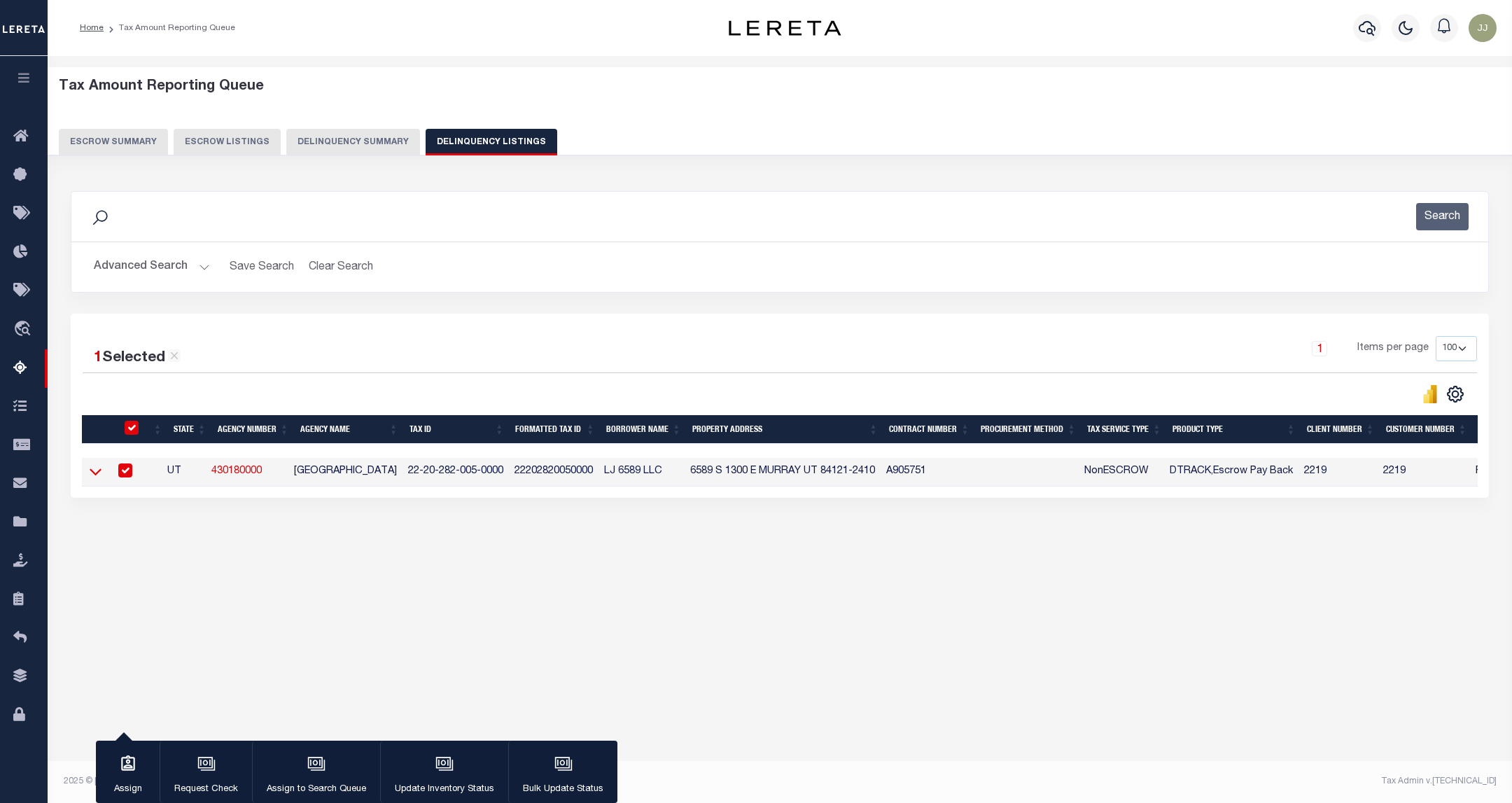
click at [96, 477] on icon at bounding box center [95, 471] width 12 height 15
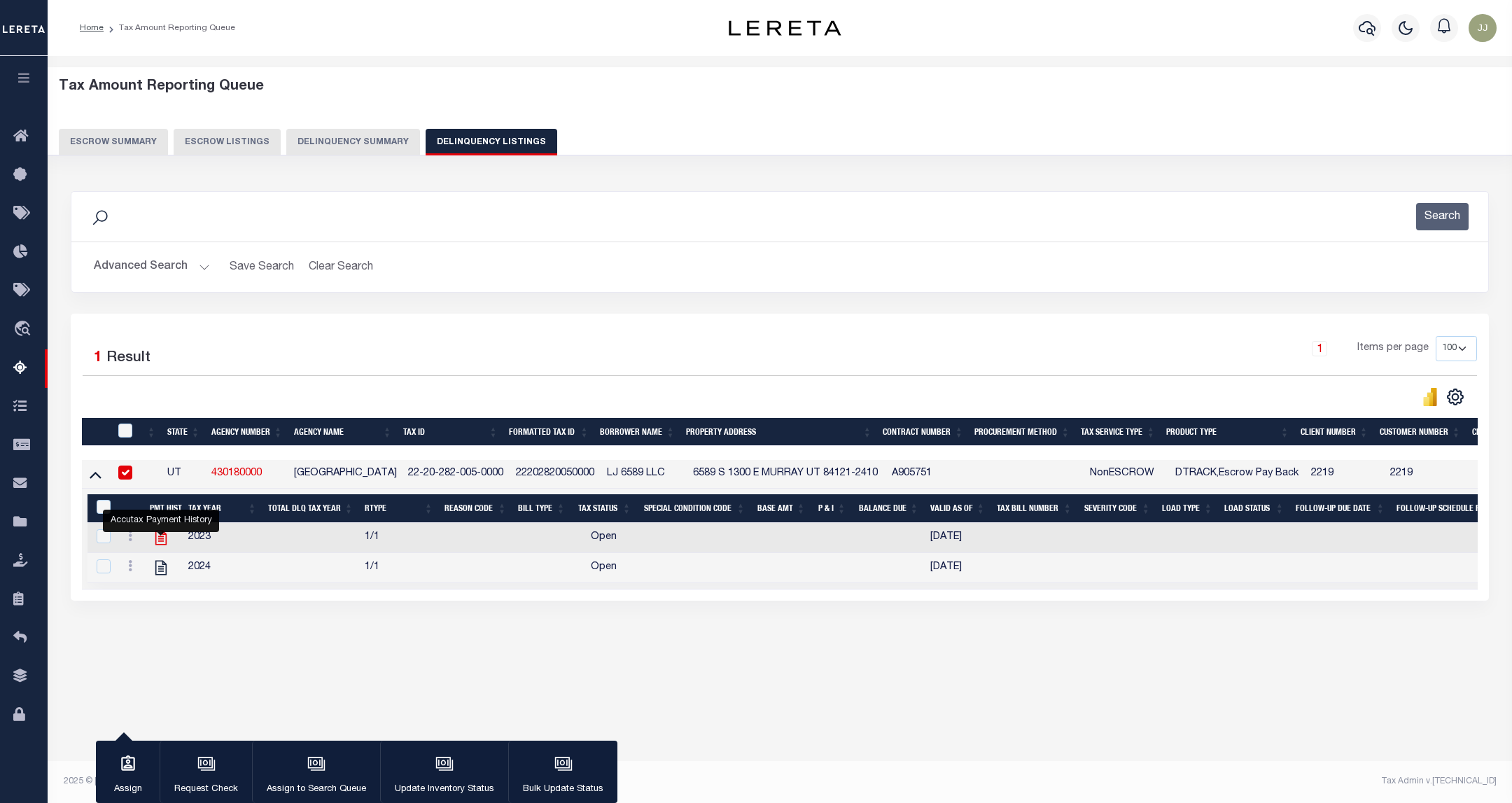
click at [162, 545] on icon "" at bounding box center [161, 537] width 11 height 15
checkbox input "true"
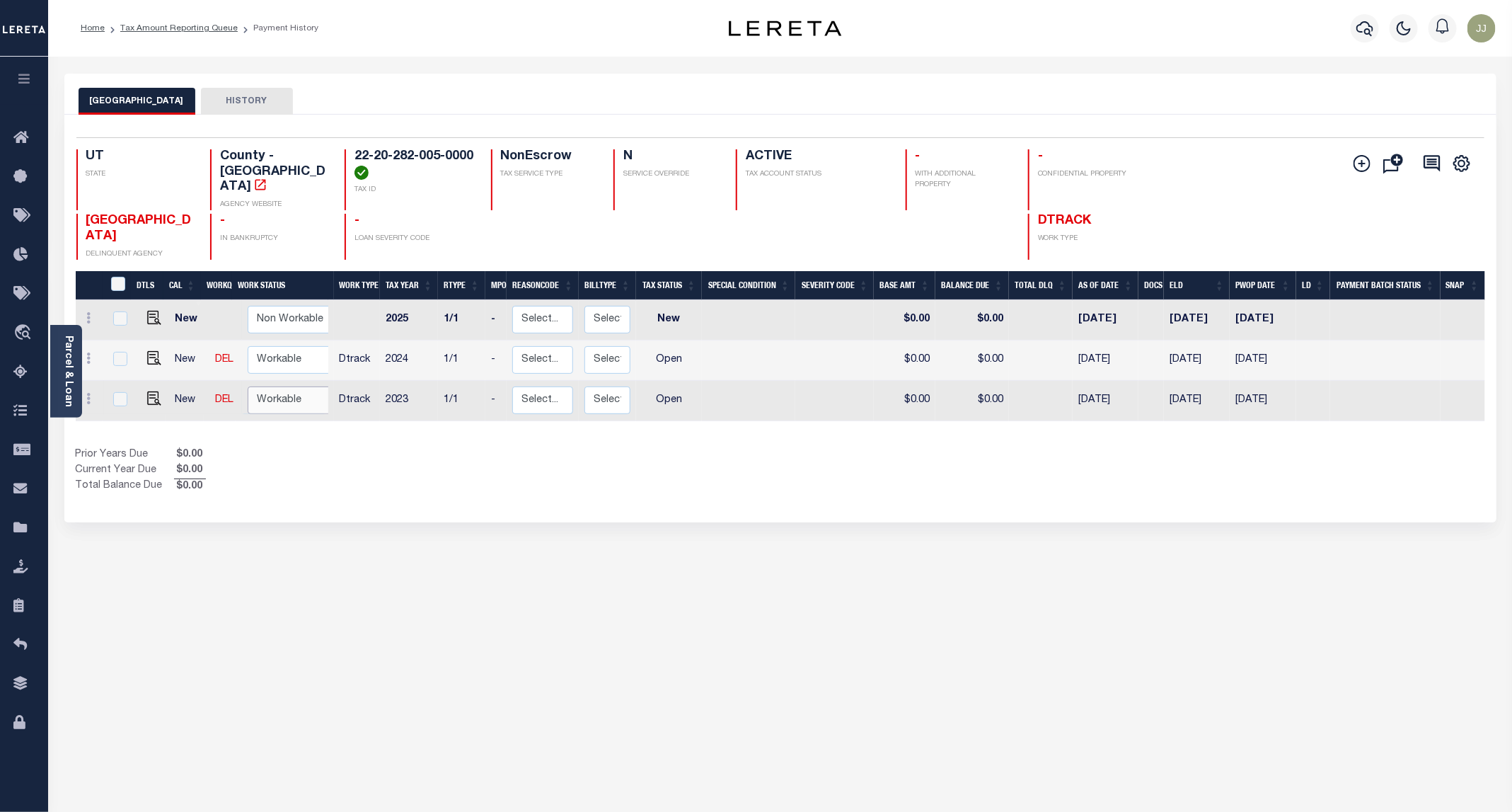
click at [302, 387] on select "Non Workable Workable" at bounding box center [290, 400] width 85 height 28
checkbox input "true"
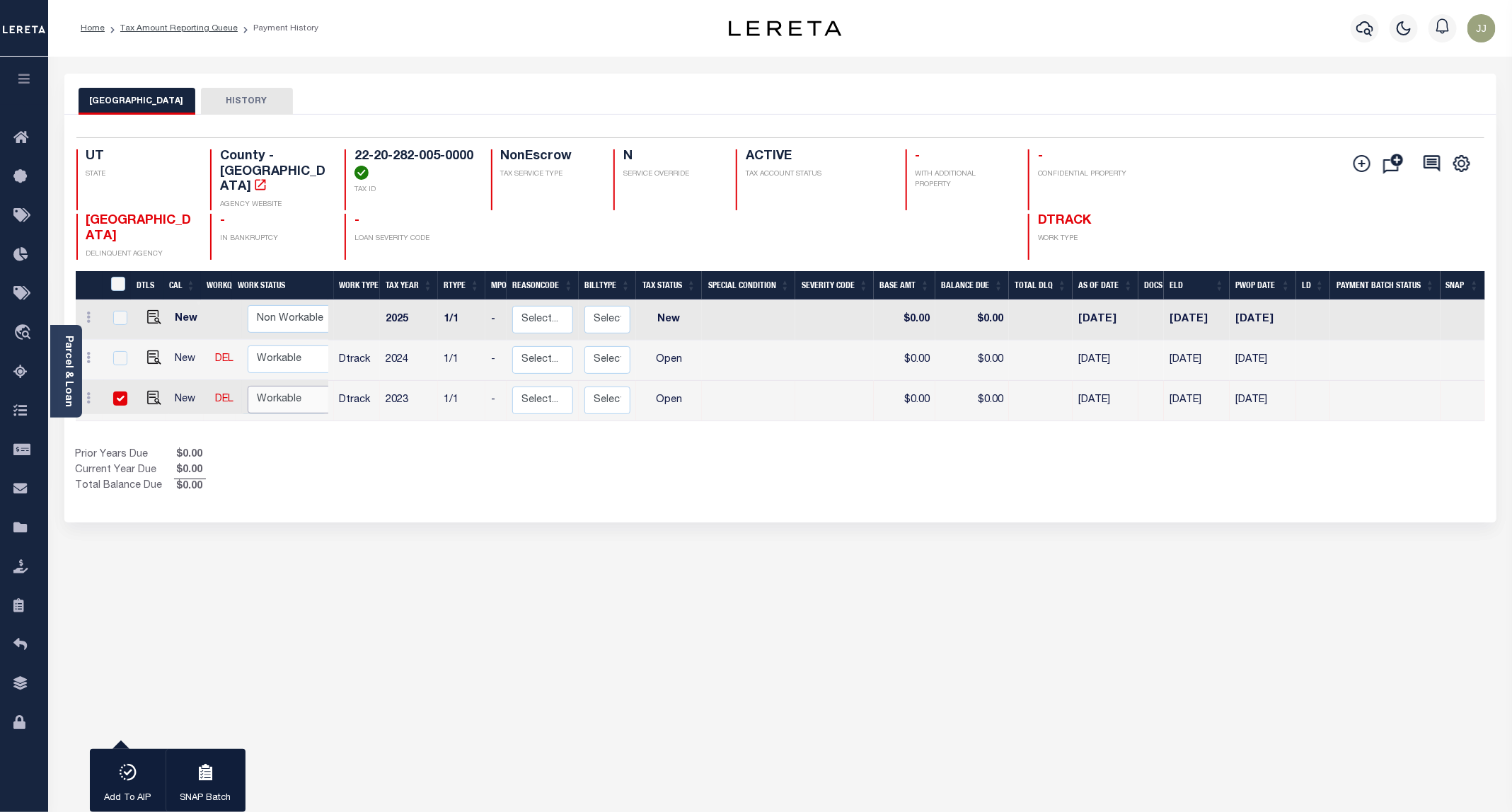
select select "true"
click at [248, 386] on select "Non Workable Workable" at bounding box center [290, 399] width 85 height 28
checkbox input "false"
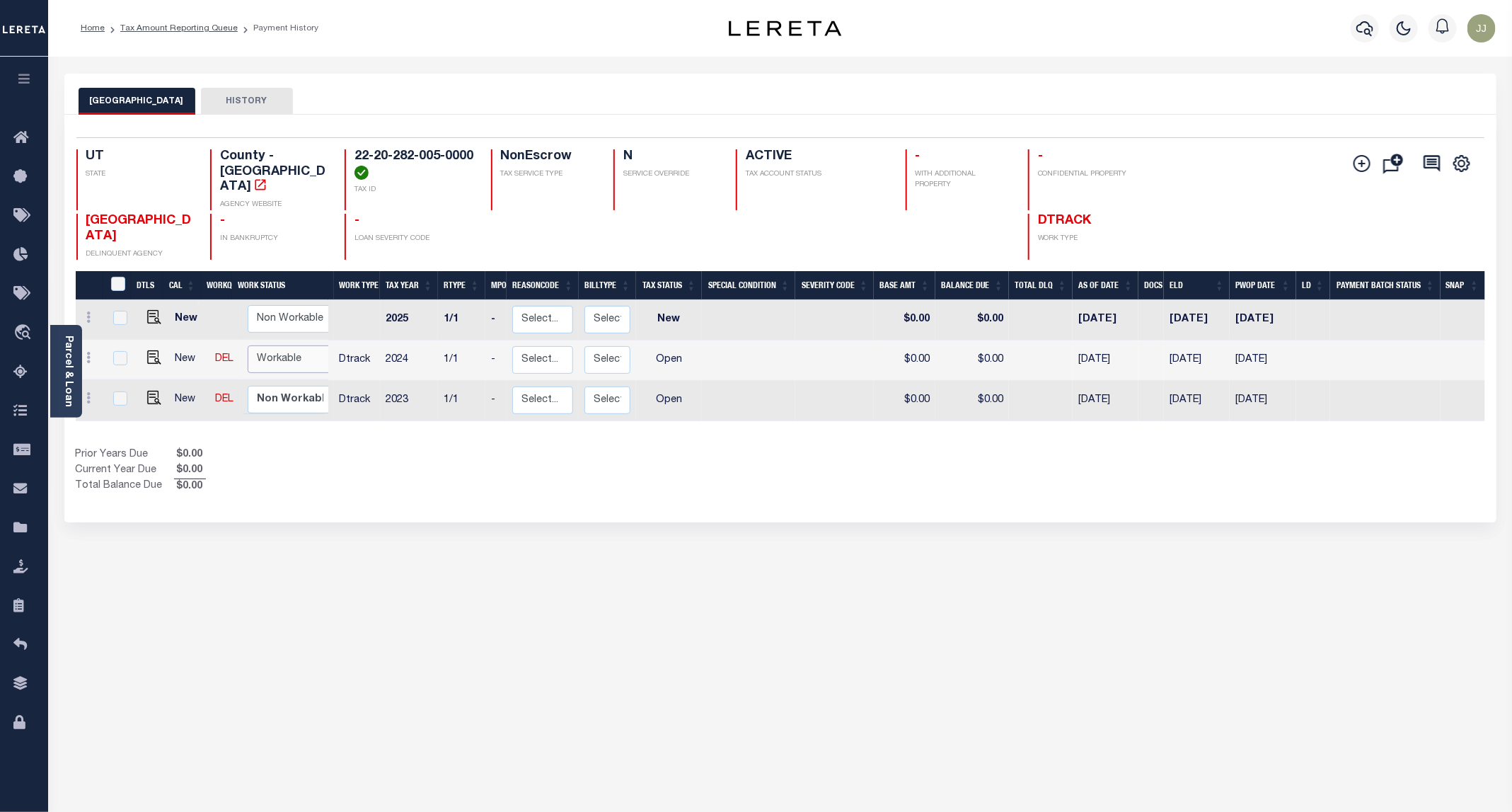
click at [284, 348] on select "Non Workable Workable" at bounding box center [290, 358] width 85 height 28
checkbox input "true"
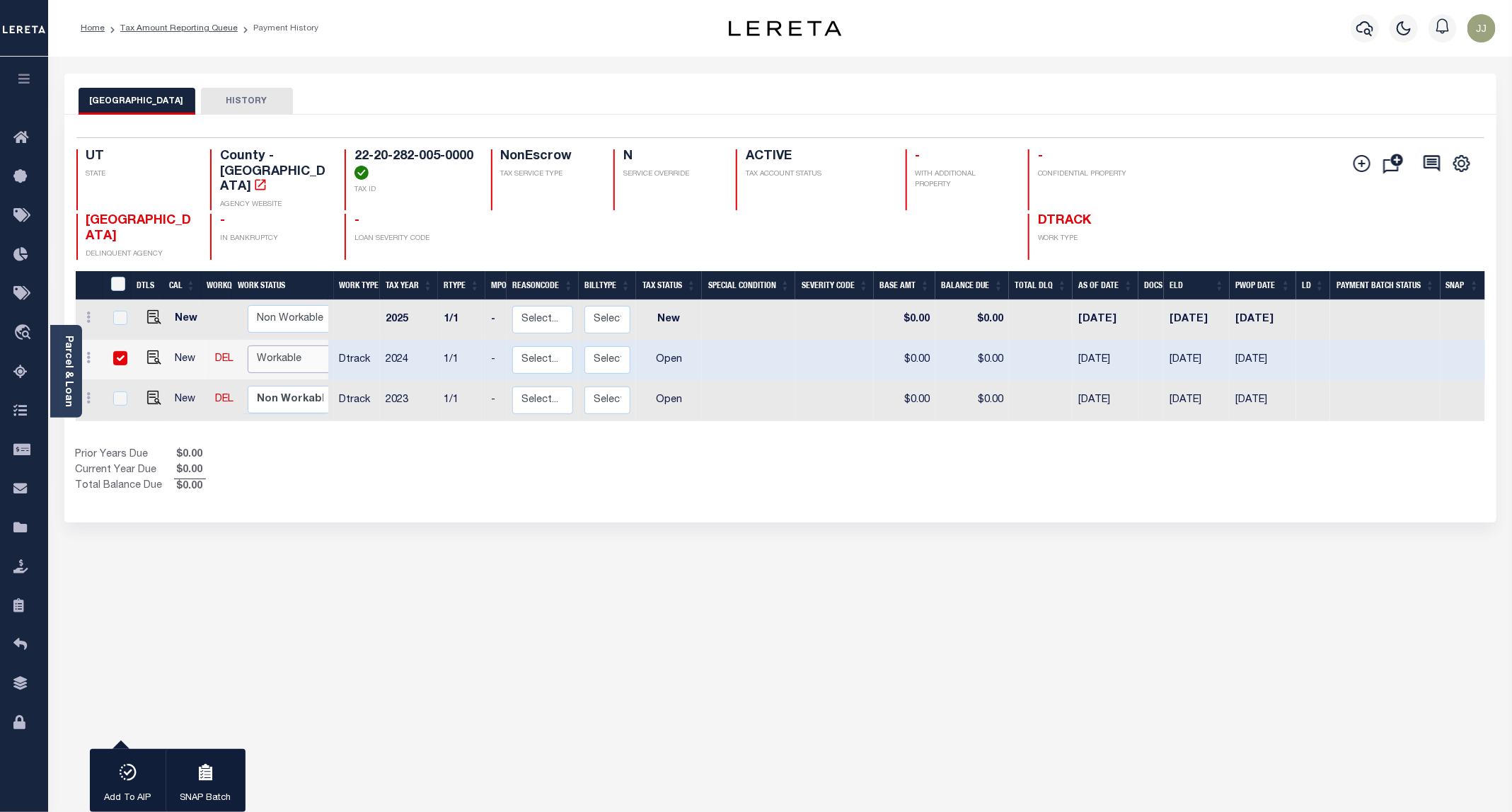
select select "true"
click at [248, 345] on select "Non Workable Workable" at bounding box center [290, 358] width 85 height 28
checkbox input "false"
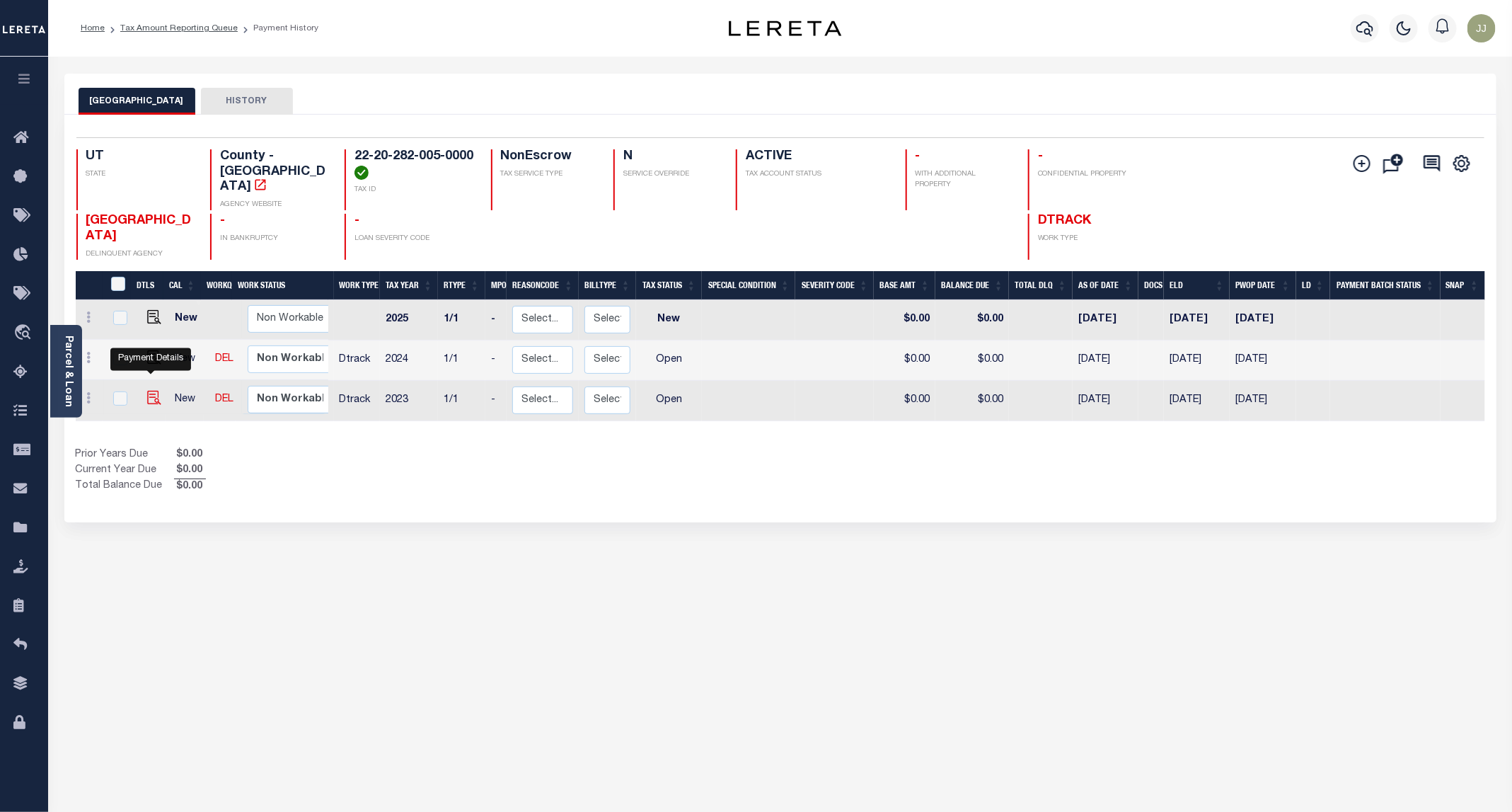
click at [149, 391] on img "" at bounding box center [154, 398] width 14 height 14
checkbox input "true"
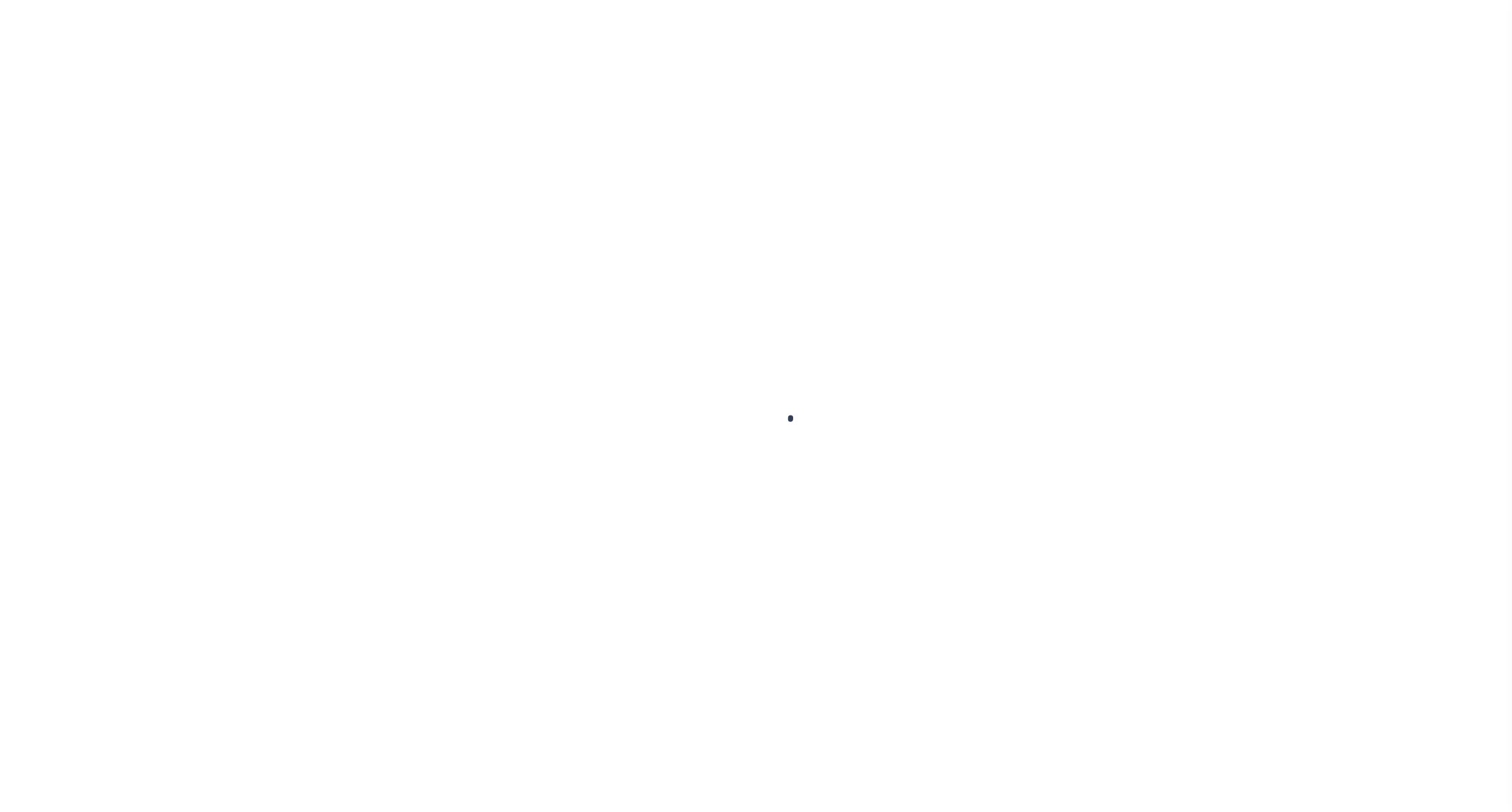
select select "OP2"
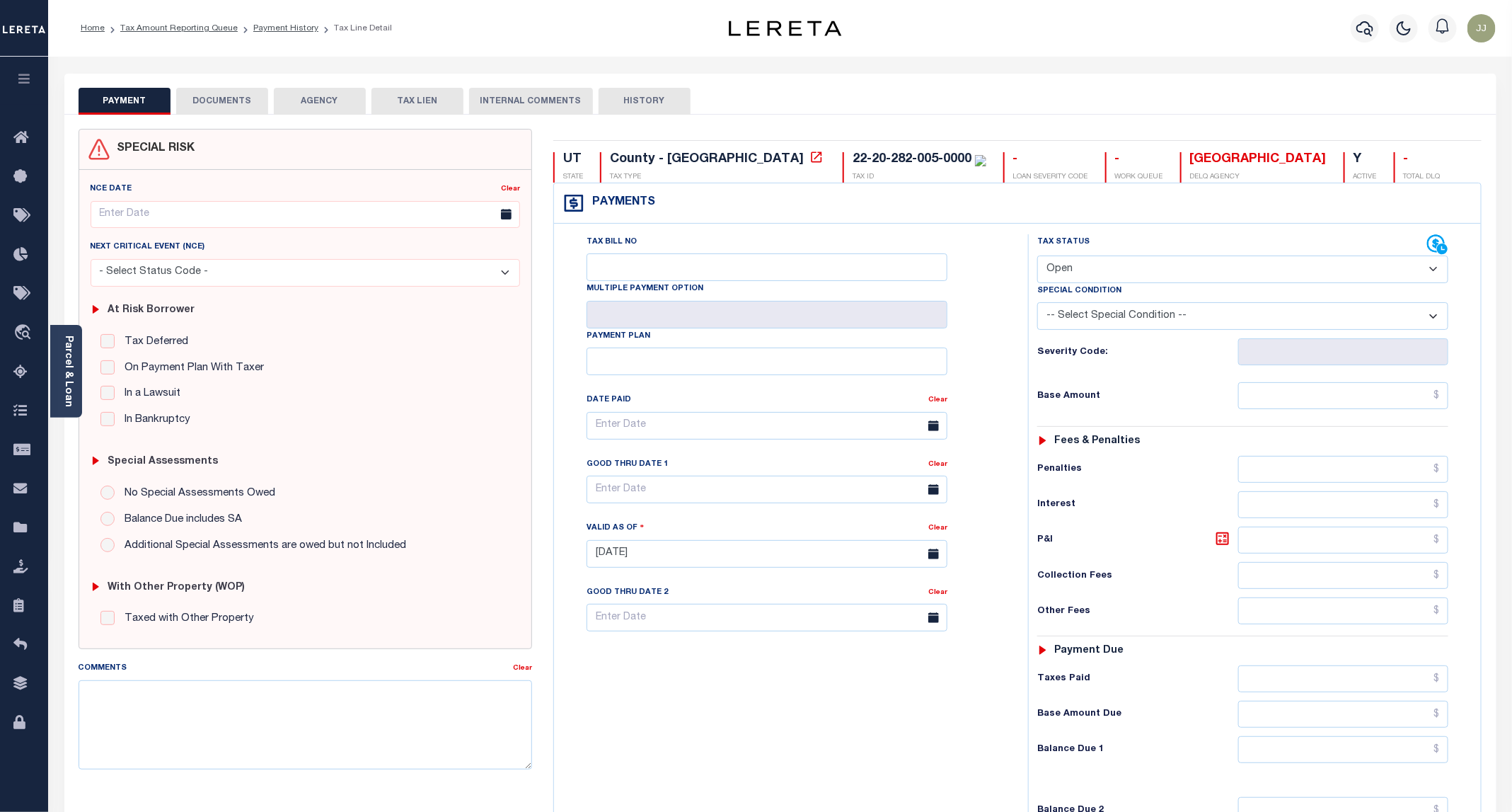
click at [222, 105] on button "DOCUMENTS" at bounding box center [222, 101] width 92 height 27
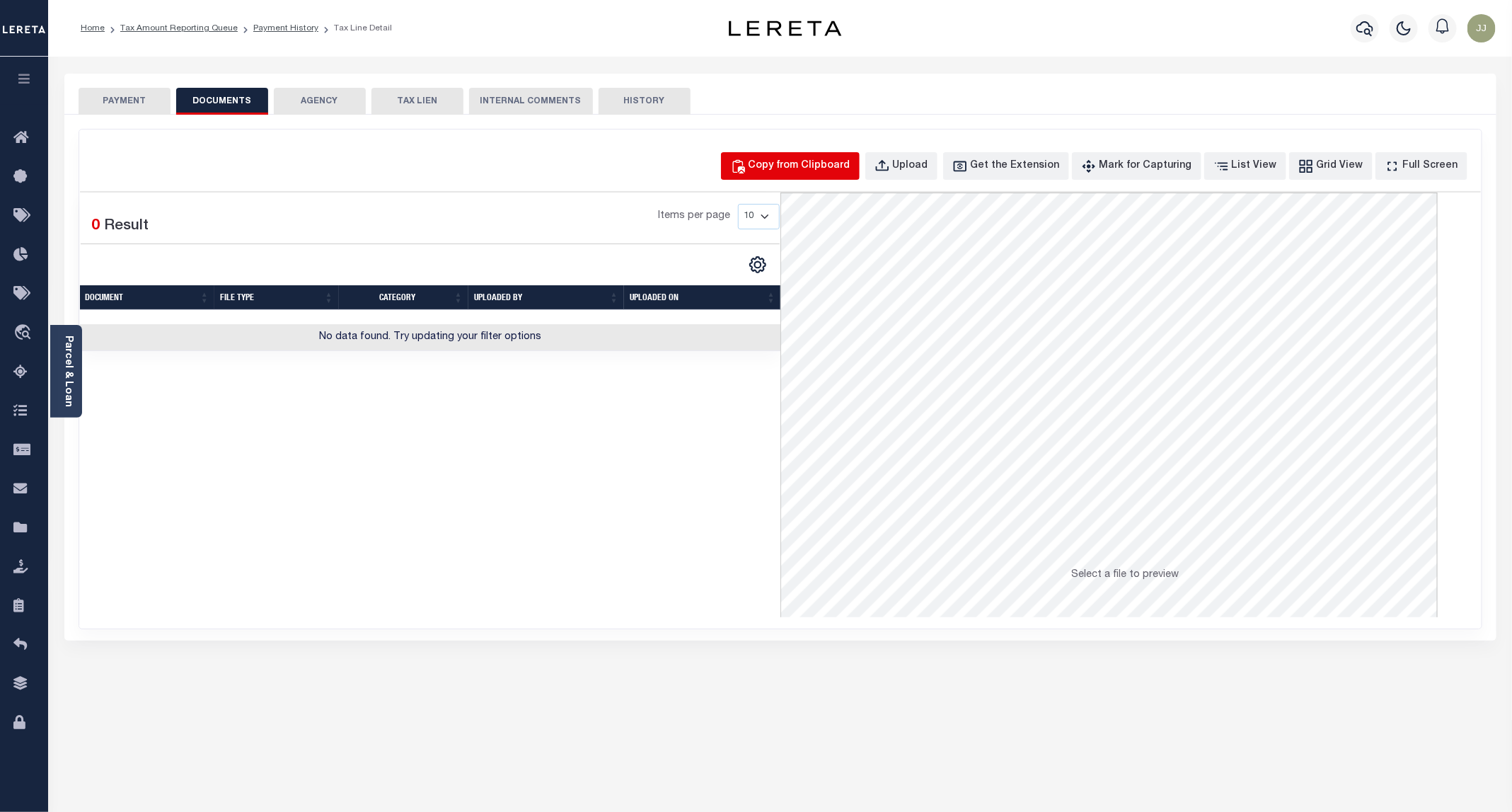
click at [797, 160] on div "Copy from Clipboard" at bounding box center [800, 167] width 102 height 16
select select "POP"
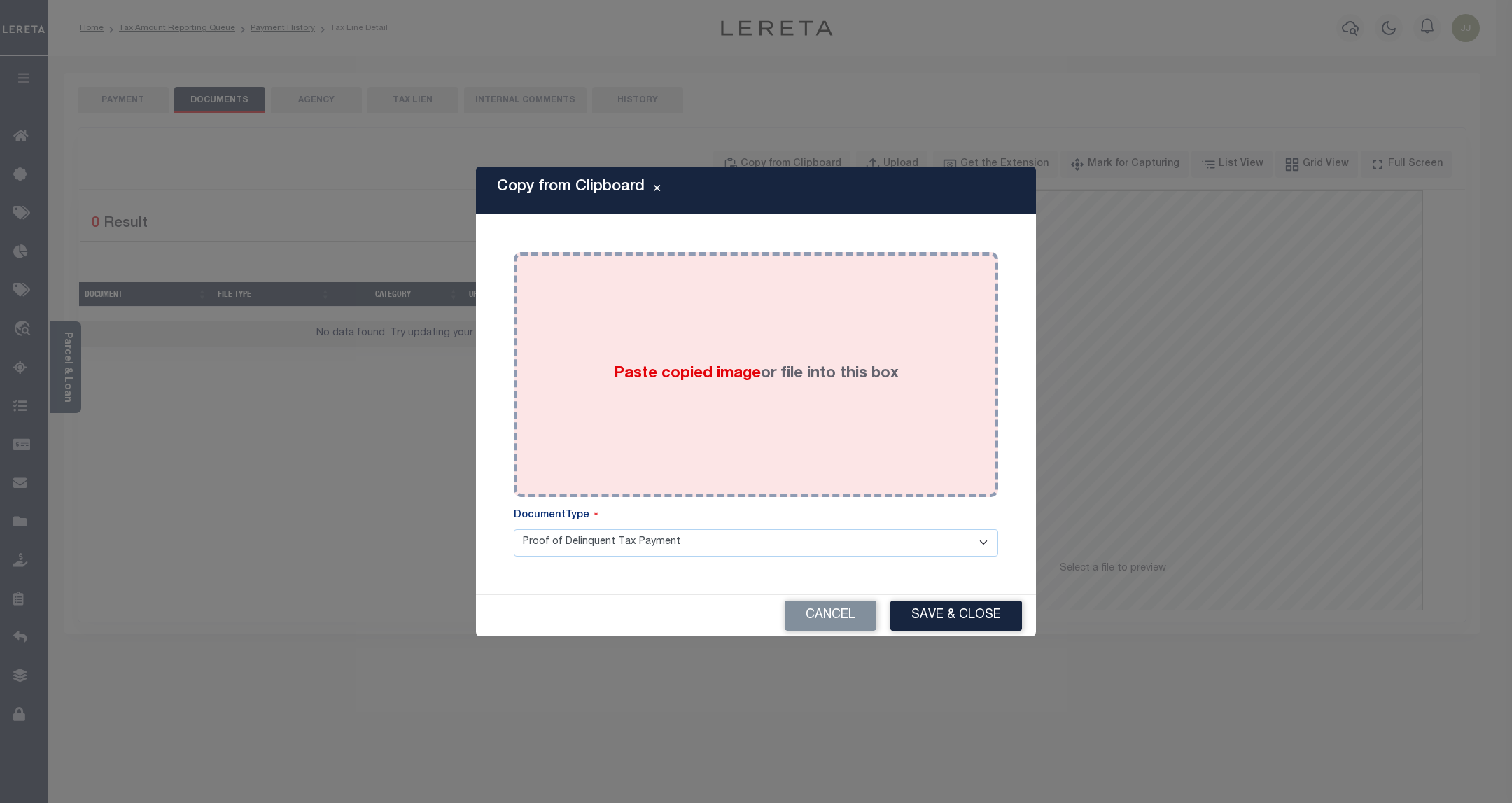
click at [785, 358] on div "Paste copied image or file into this box" at bounding box center [756, 375] width 463 height 224
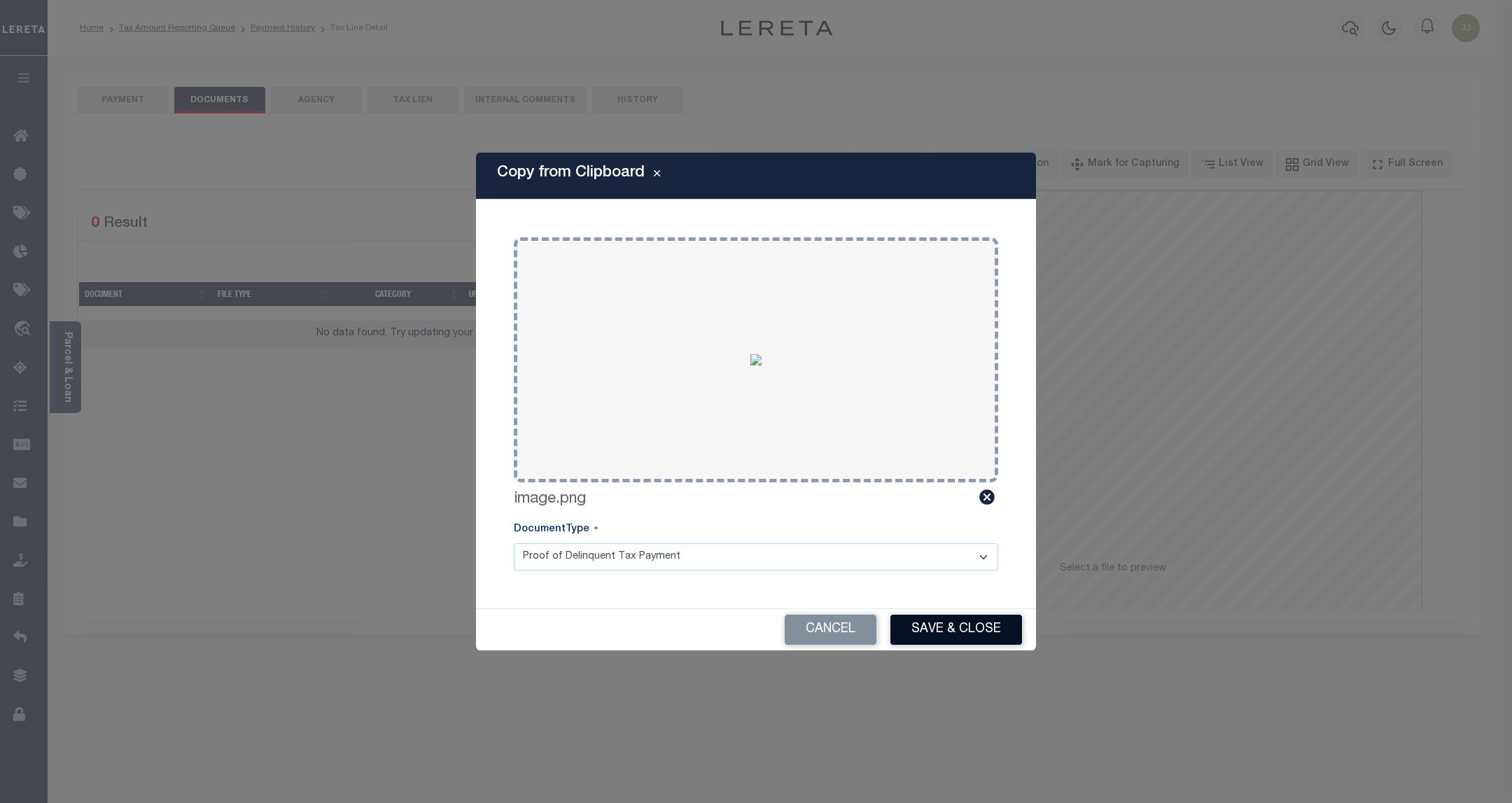
click at [927, 621] on button "Save & Close" at bounding box center [955, 629] width 131 height 30
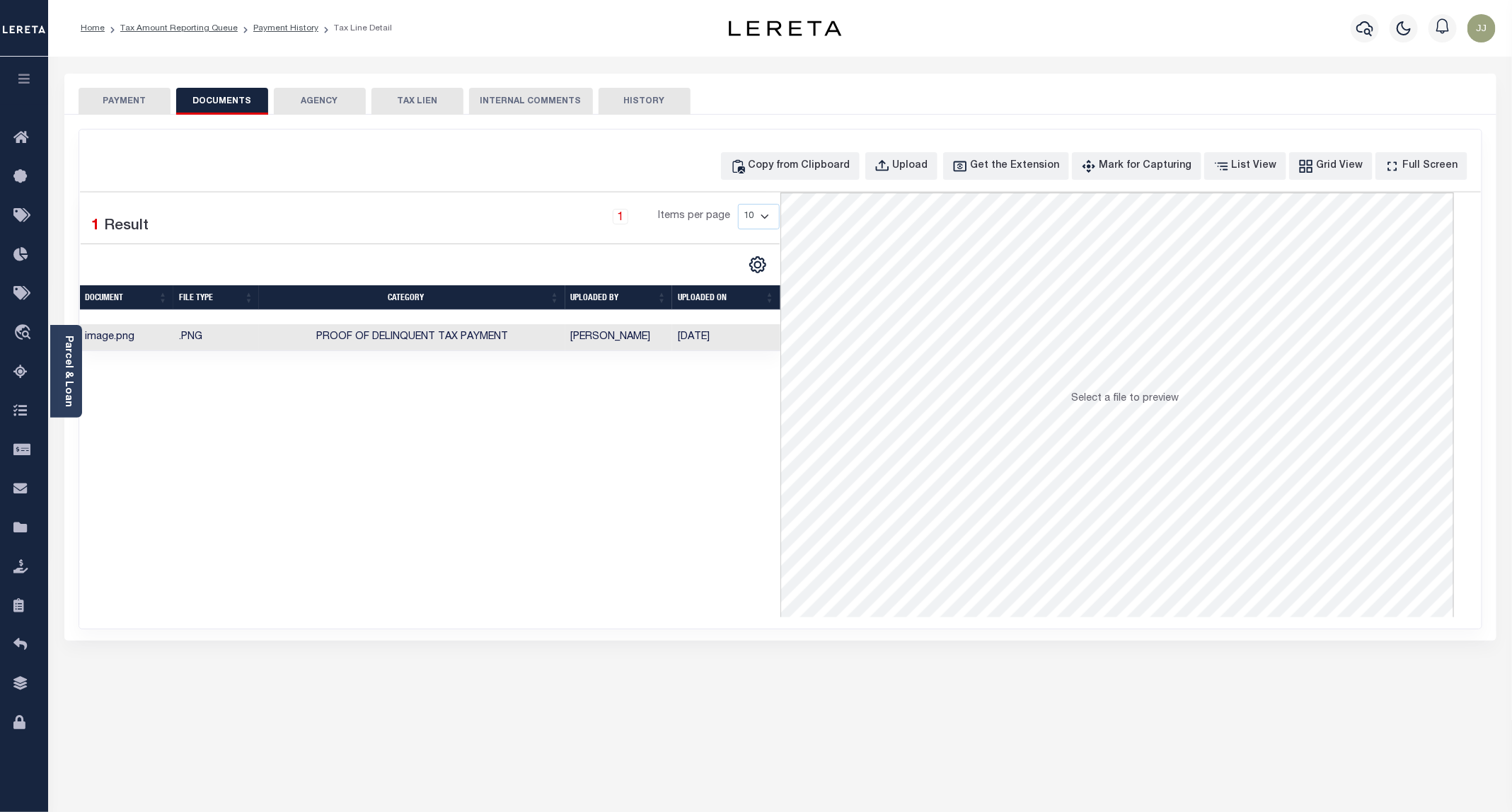
click at [122, 109] on button "PAYMENT" at bounding box center [124, 101] width 92 height 27
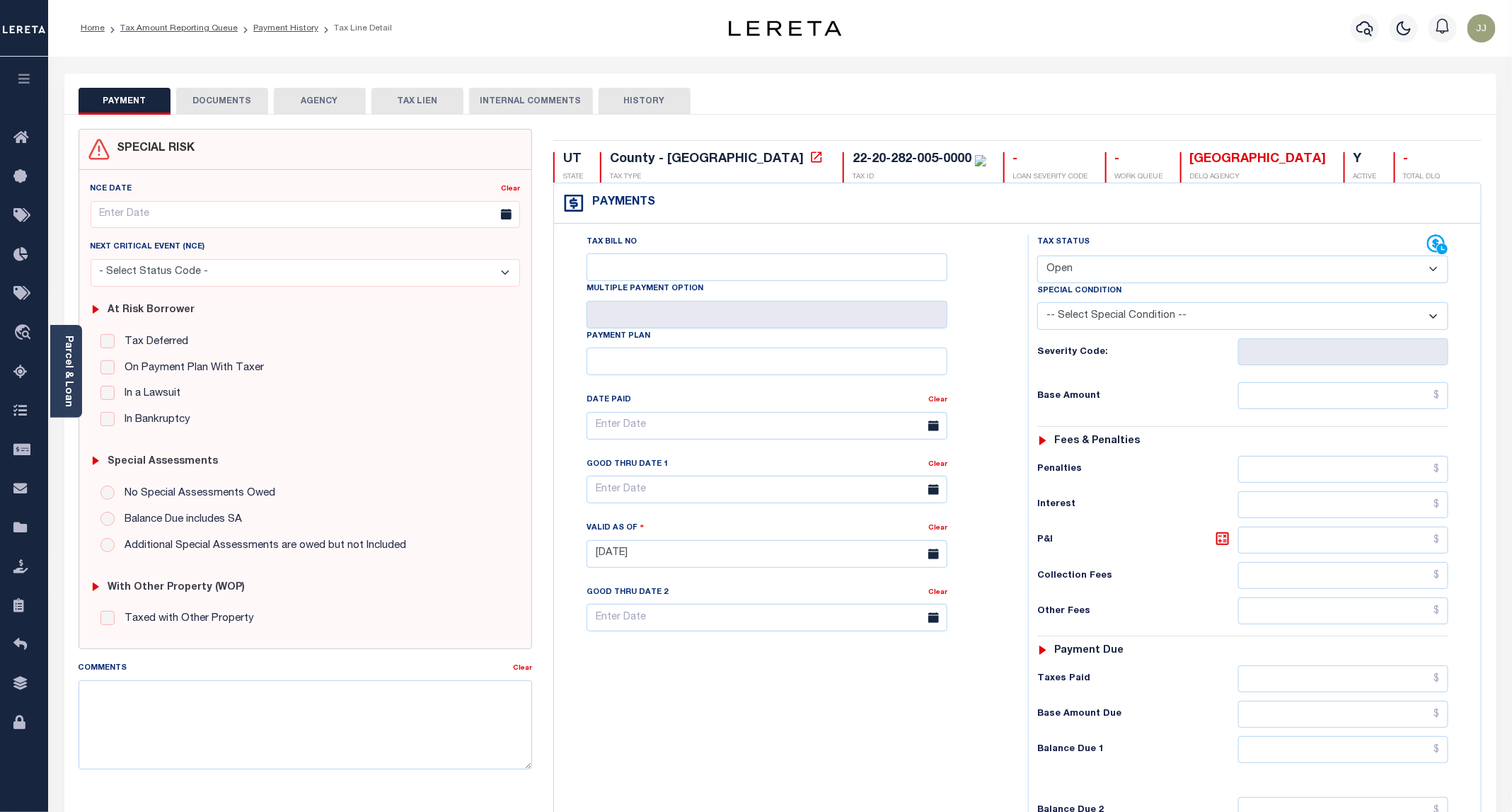
click at [1159, 274] on select "- Select Status Code - Open Due/Unpaid Paid Incomplete No Tax Due Internal Refu…" at bounding box center [1242, 269] width 411 height 28
select select "PYD"
click at [1038, 257] on select "- Select Status Code - Open Due/Unpaid Paid Incomplete No Tax Due Internal Refu…" at bounding box center [1242, 269] width 411 height 28
type input "[DATE]"
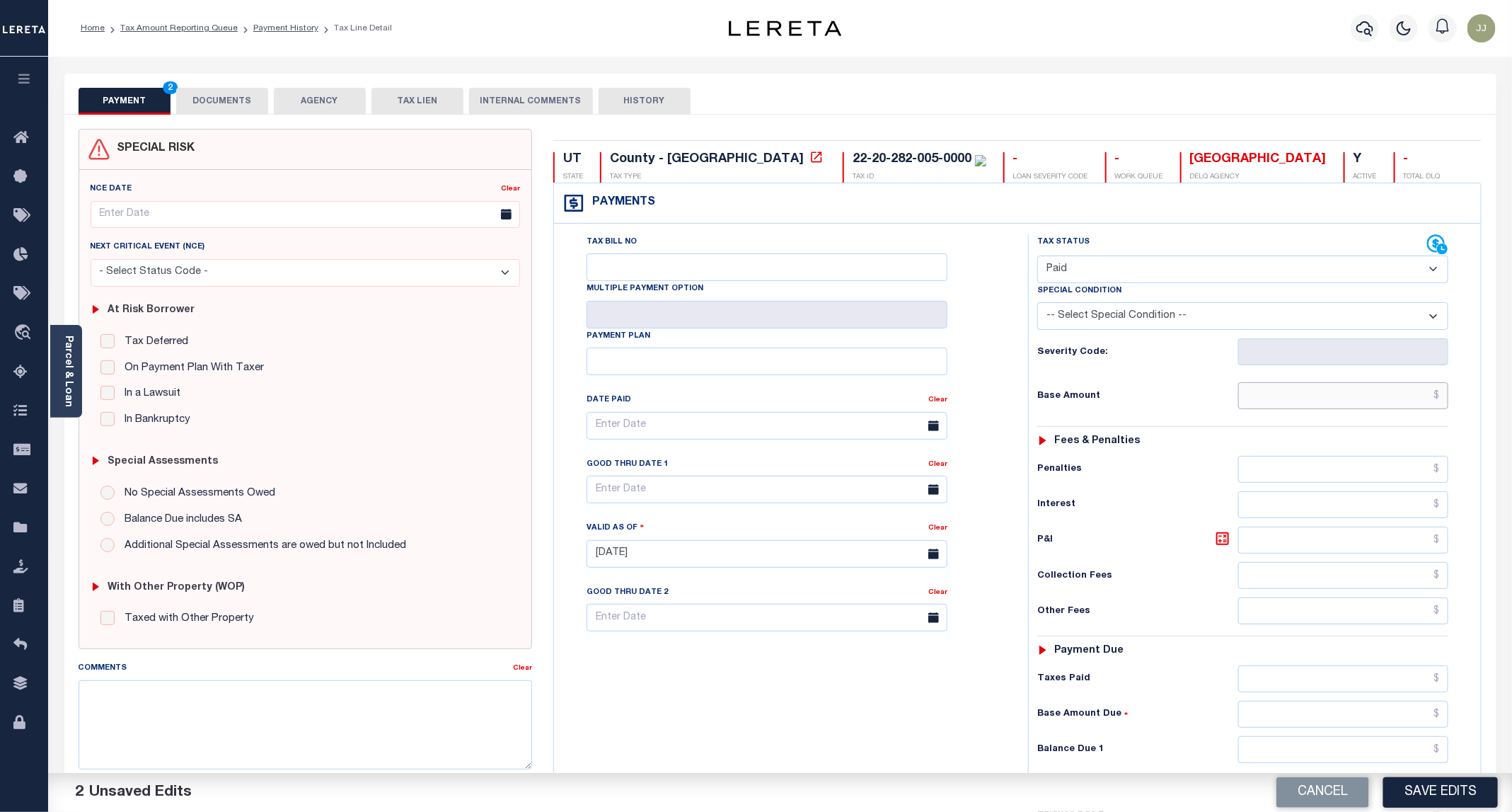
click at [1289, 401] on input "text" at bounding box center [1343, 395] width 210 height 27
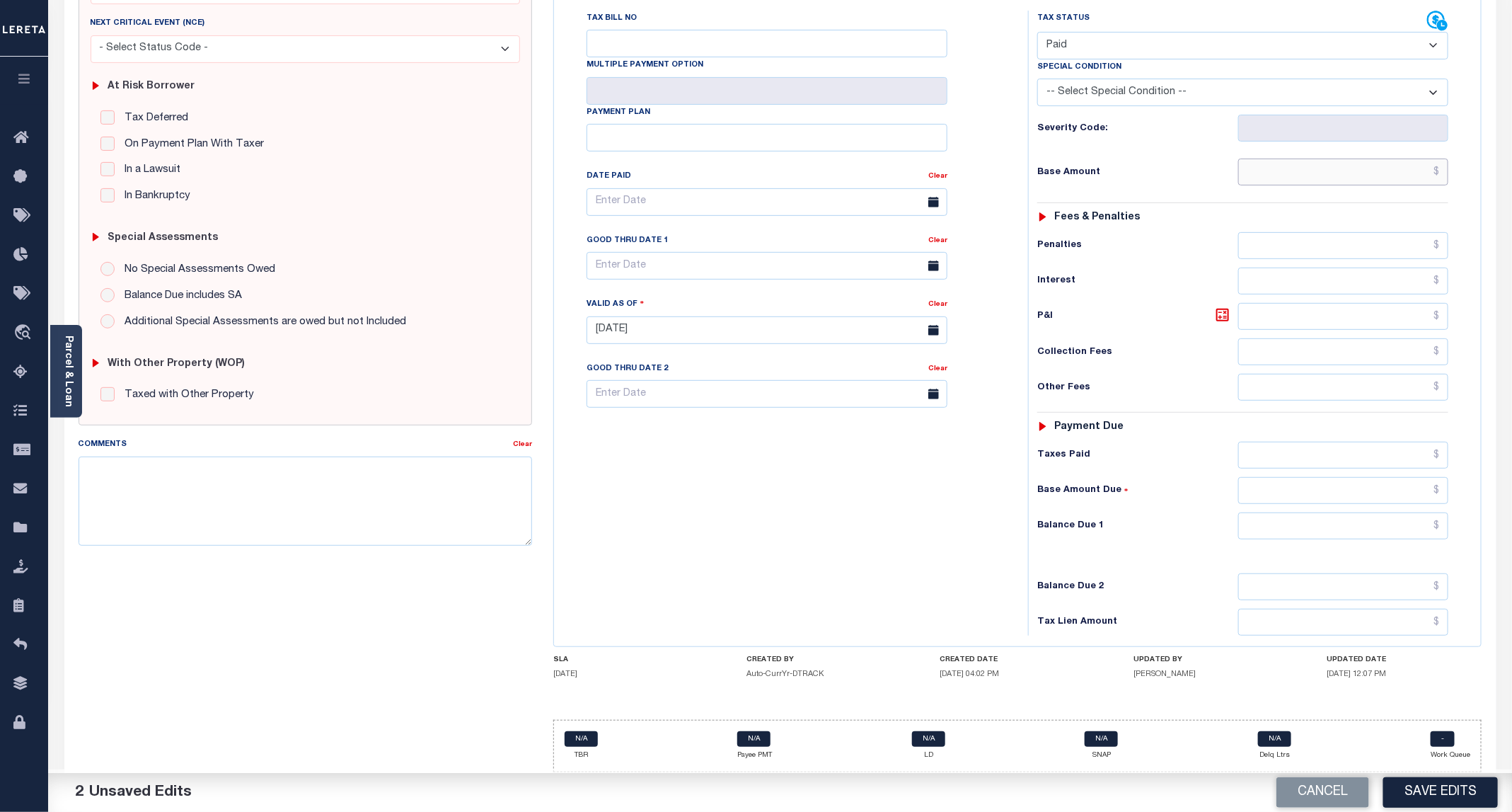
click at [1321, 164] on input "text" at bounding box center [1343, 172] width 210 height 27
type input "$0.00"
click at [1346, 534] on input "text" at bounding box center [1343, 526] width 210 height 27
type input "$0.00"
click at [1422, 782] on button "Save Edits" at bounding box center [1440, 792] width 115 height 31
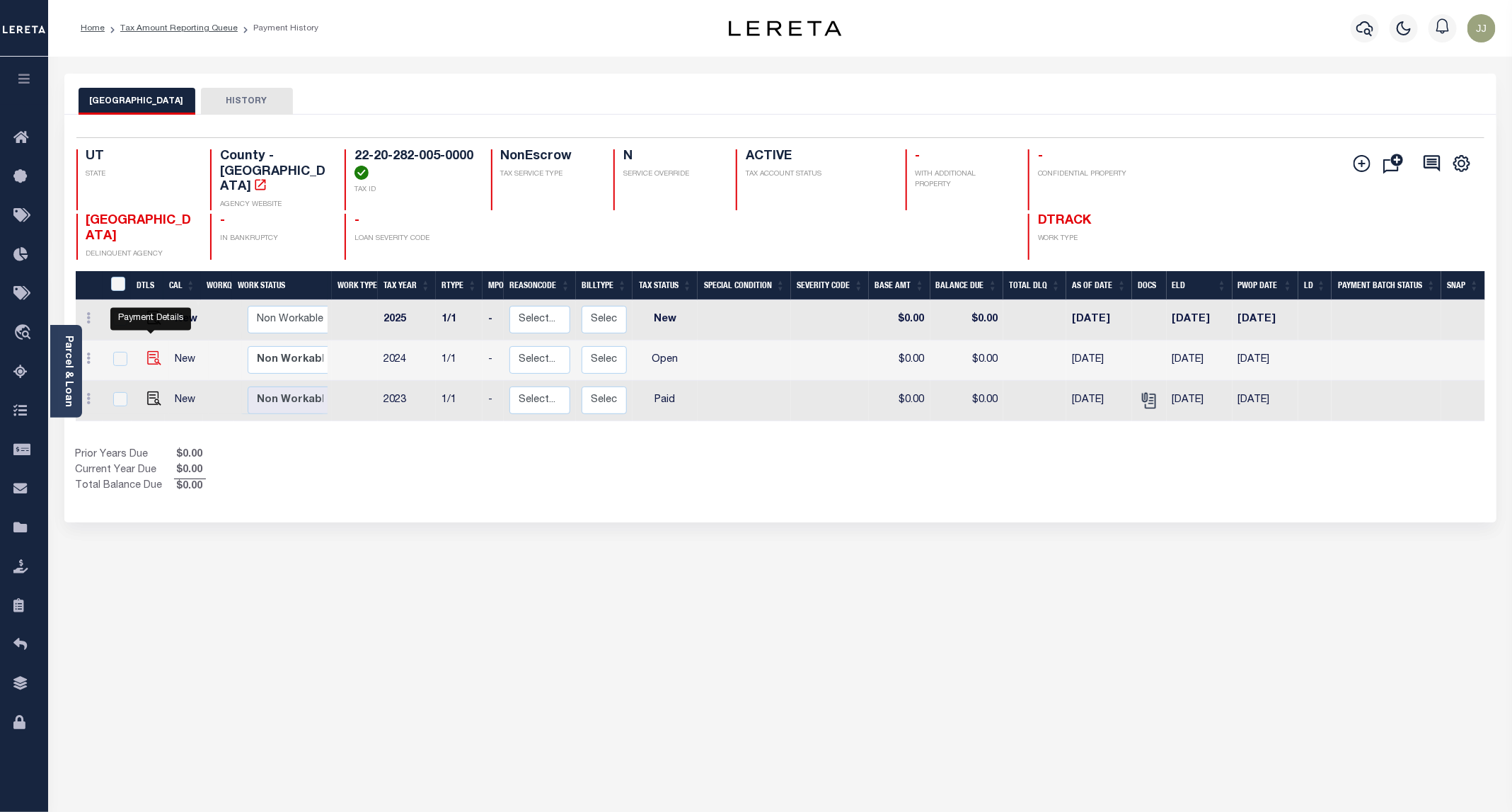
click at [149, 351] on img "" at bounding box center [154, 358] width 14 height 14
checkbox input "true"
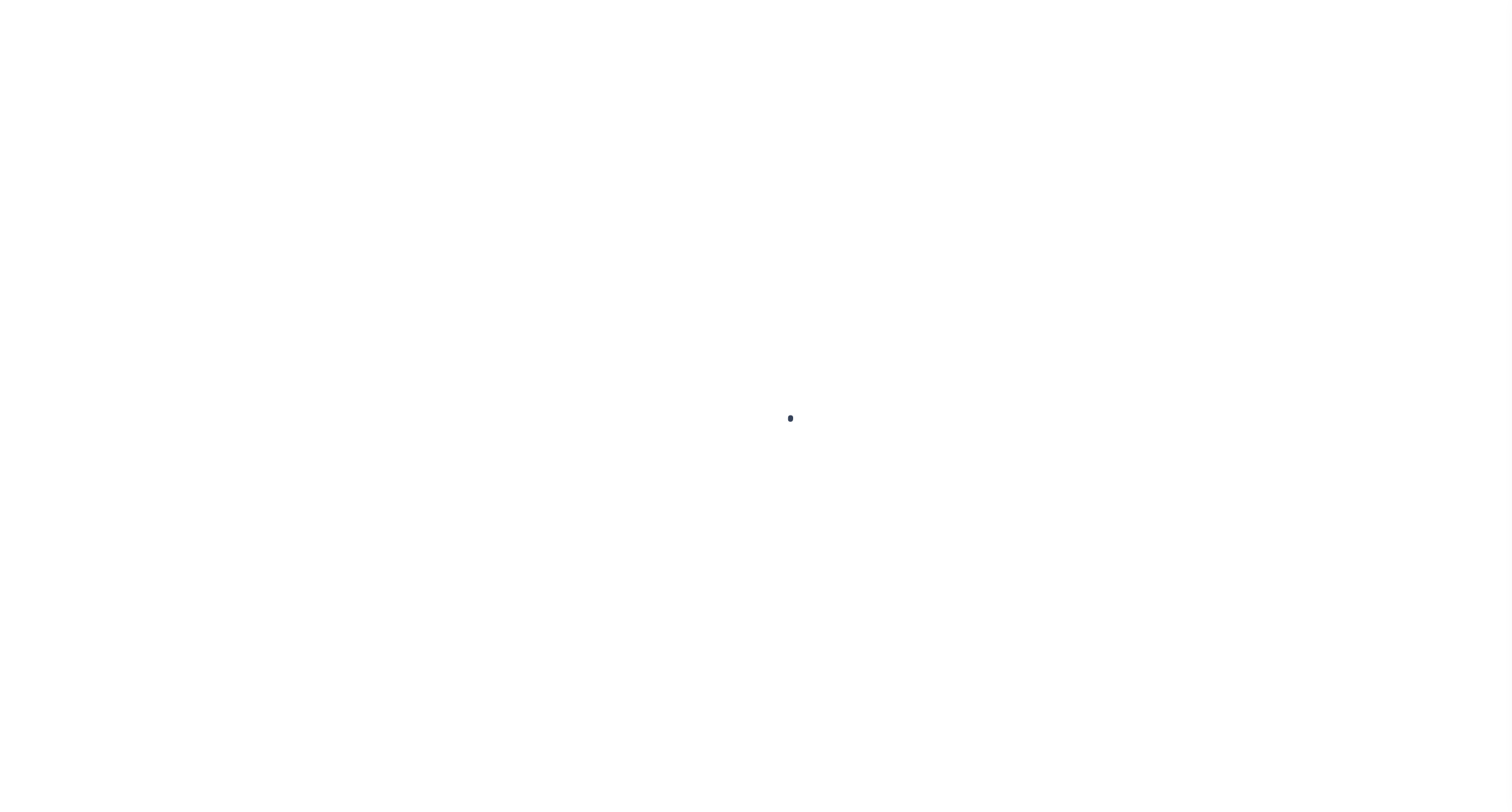
select select "OP2"
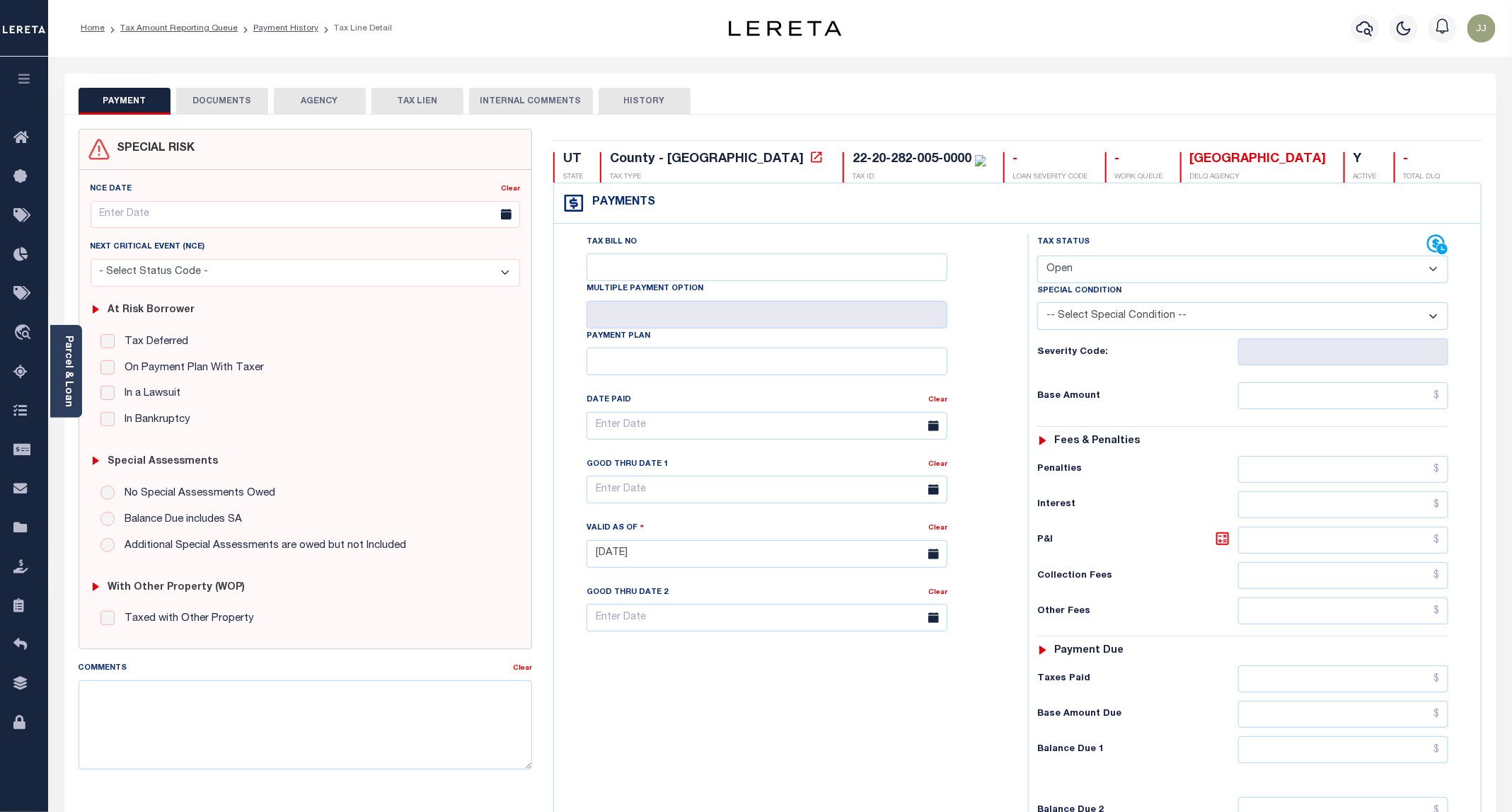
click at [251, 88] on button "DOCUMENTS" at bounding box center [222, 101] width 92 height 27
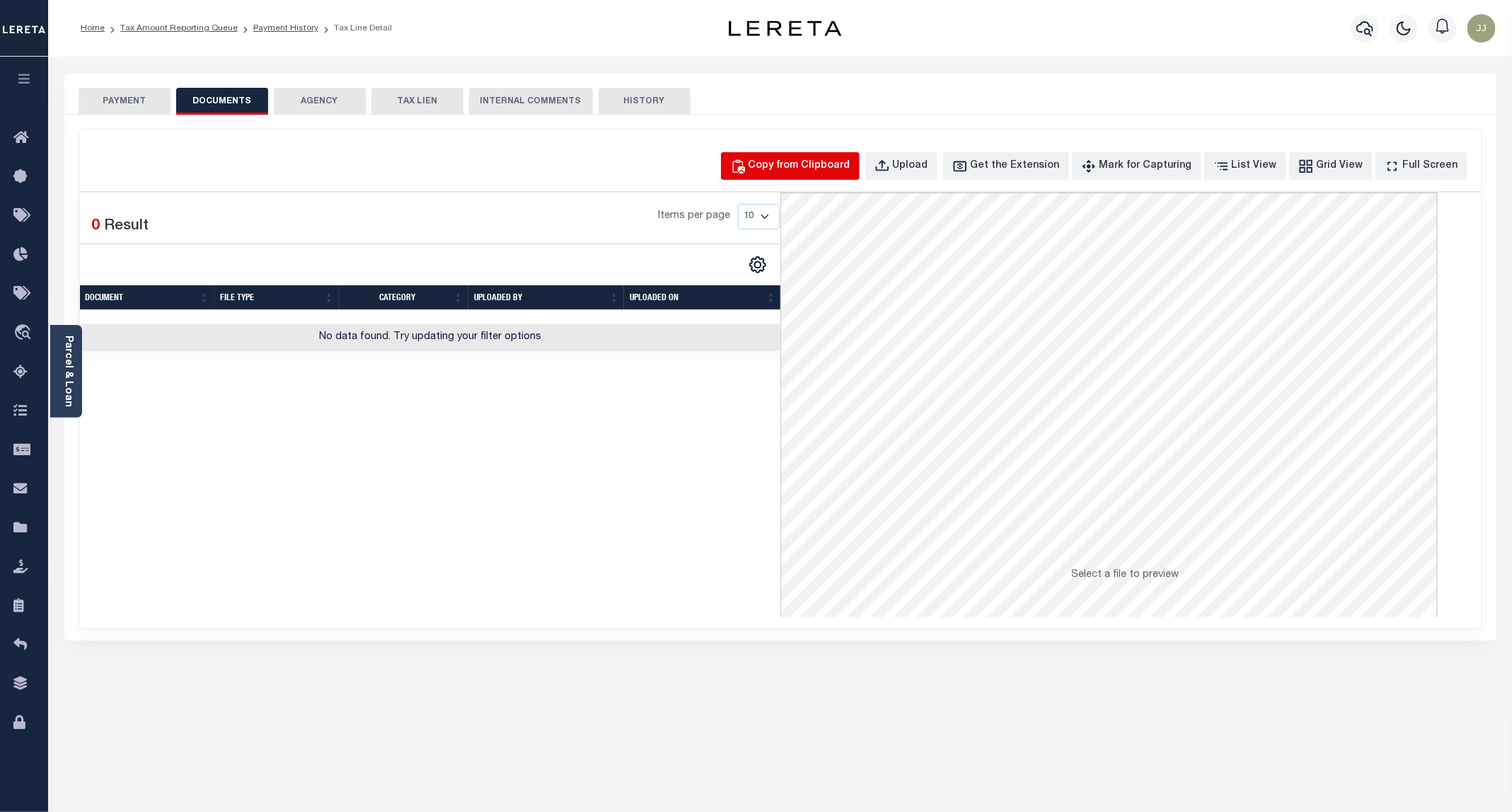
click at [828, 164] on div "Copy from Clipboard" at bounding box center [800, 167] width 102 height 16
select select "POP"
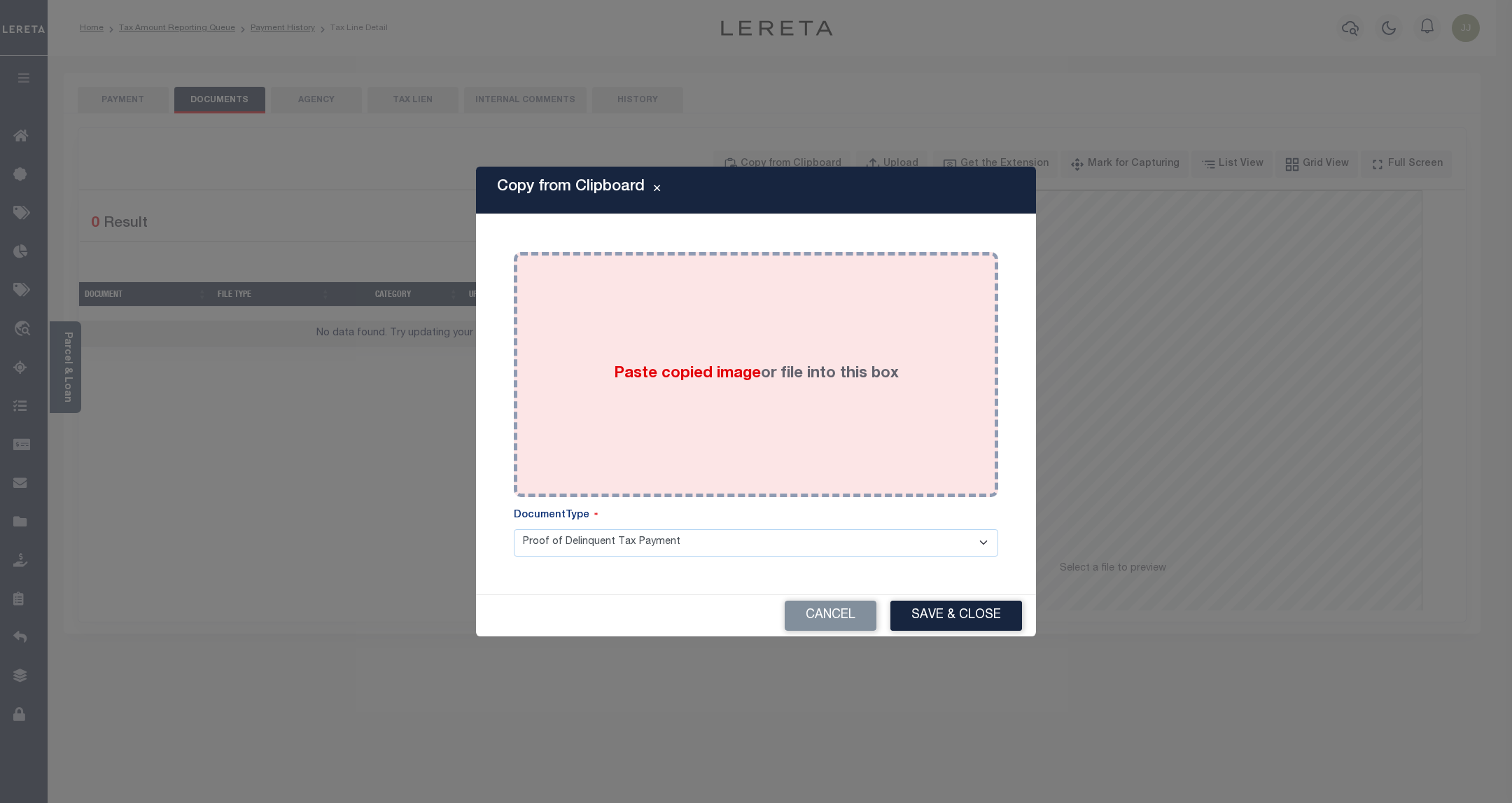
click at [754, 369] on span "Paste copied image" at bounding box center [687, 374] width 147 height 16
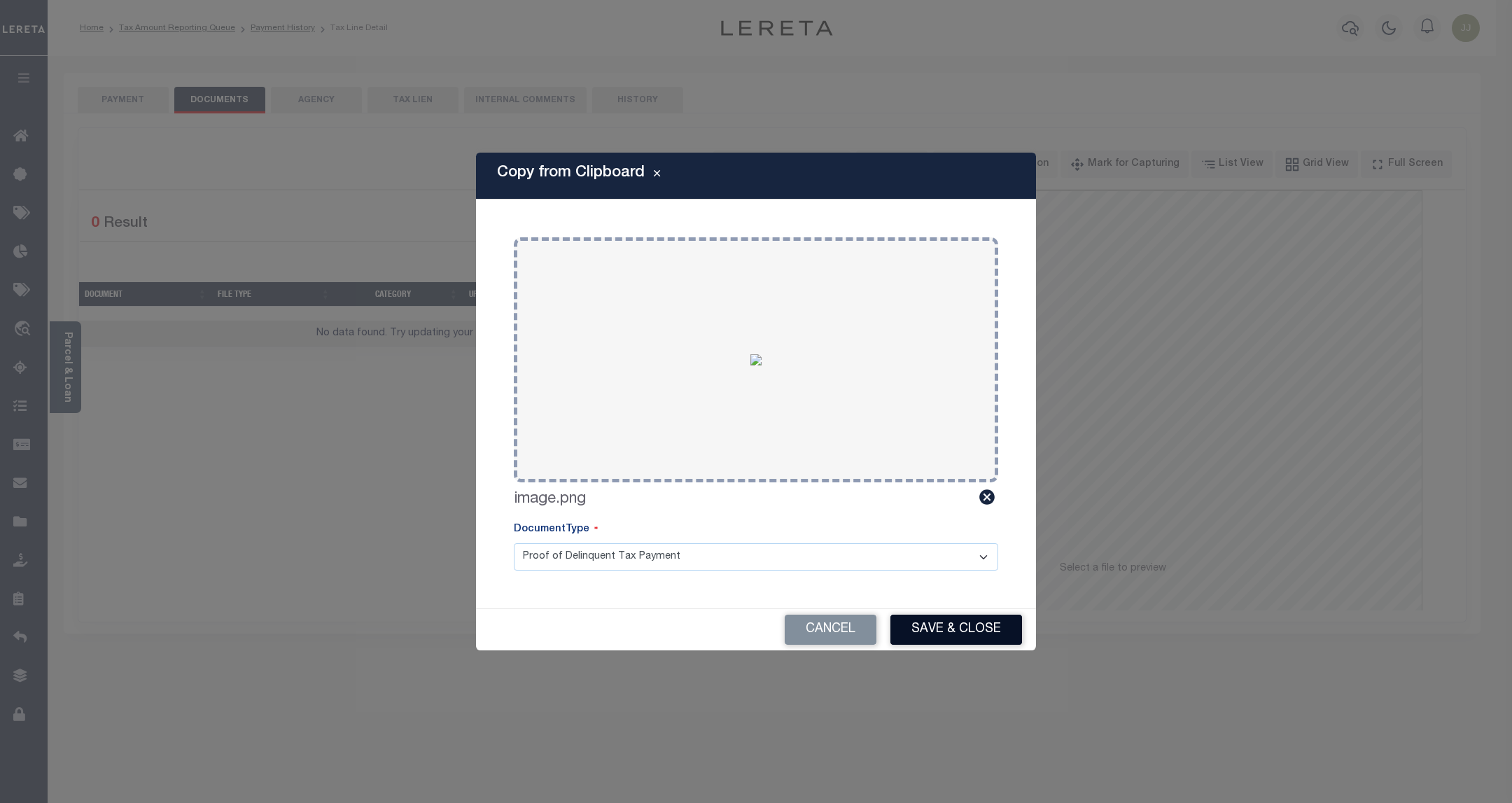
click at [954, 630] on button "Save & Close" at bounding box center [955, 629] width 131 height 30
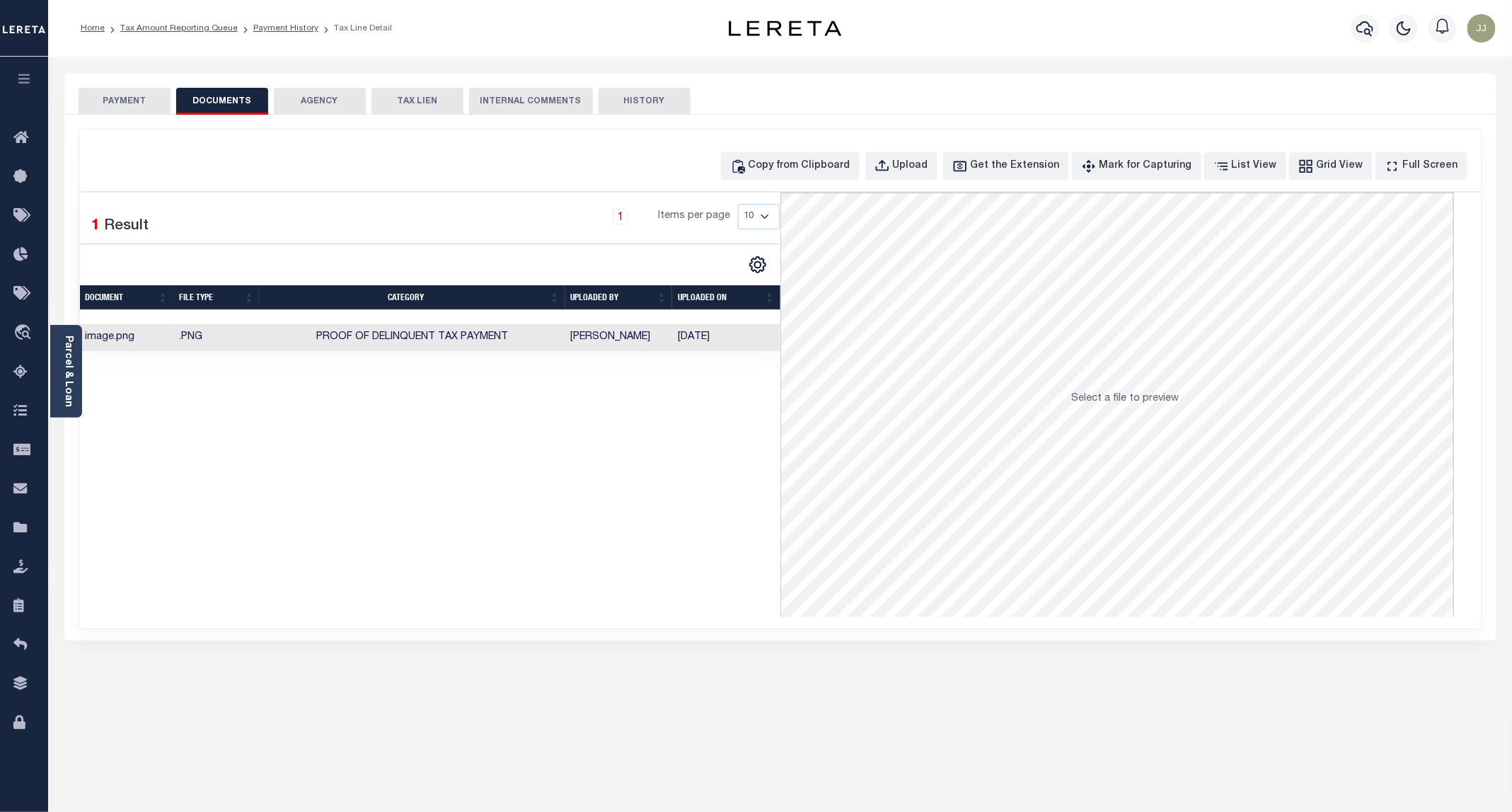
click at [127, 103] on button "PAYMENT" at bounding box center [124, 101] width 92 height 27
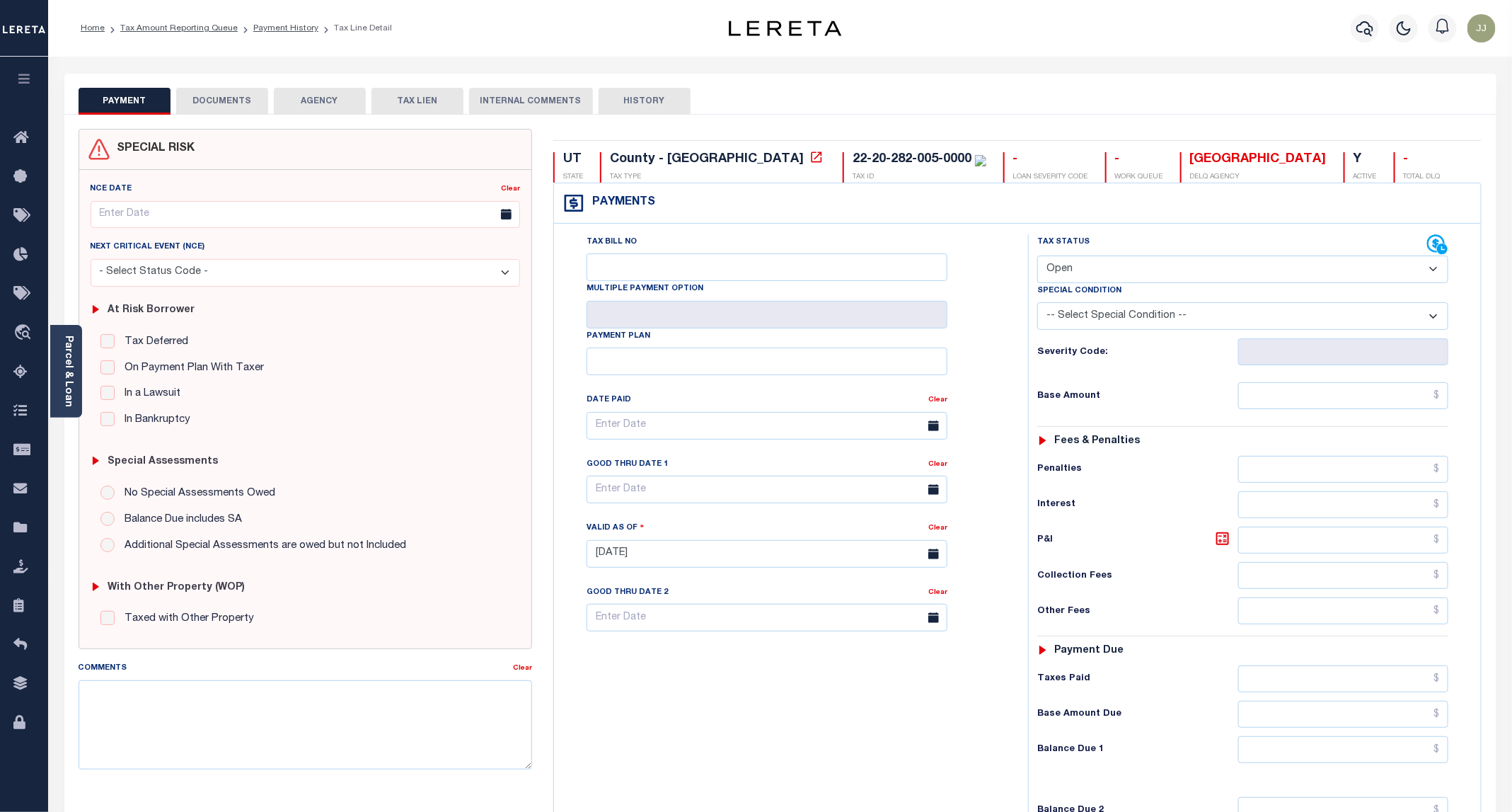
click at [1064, 278] on select "- Select Status Code - Open Due/Unpaid Paid Incomplete No Tax Due Internal Refu…" at bounding box center [1242, 269] width 411 height 28
select select "INC"
click at [1038, 257] on select "- Select Status Code - Open Due/Unpaid Paid Incomplete No Tax Due Internal Refu…" at bounding box center [1242, 269] width 411 height 28
type input "[DATE]"
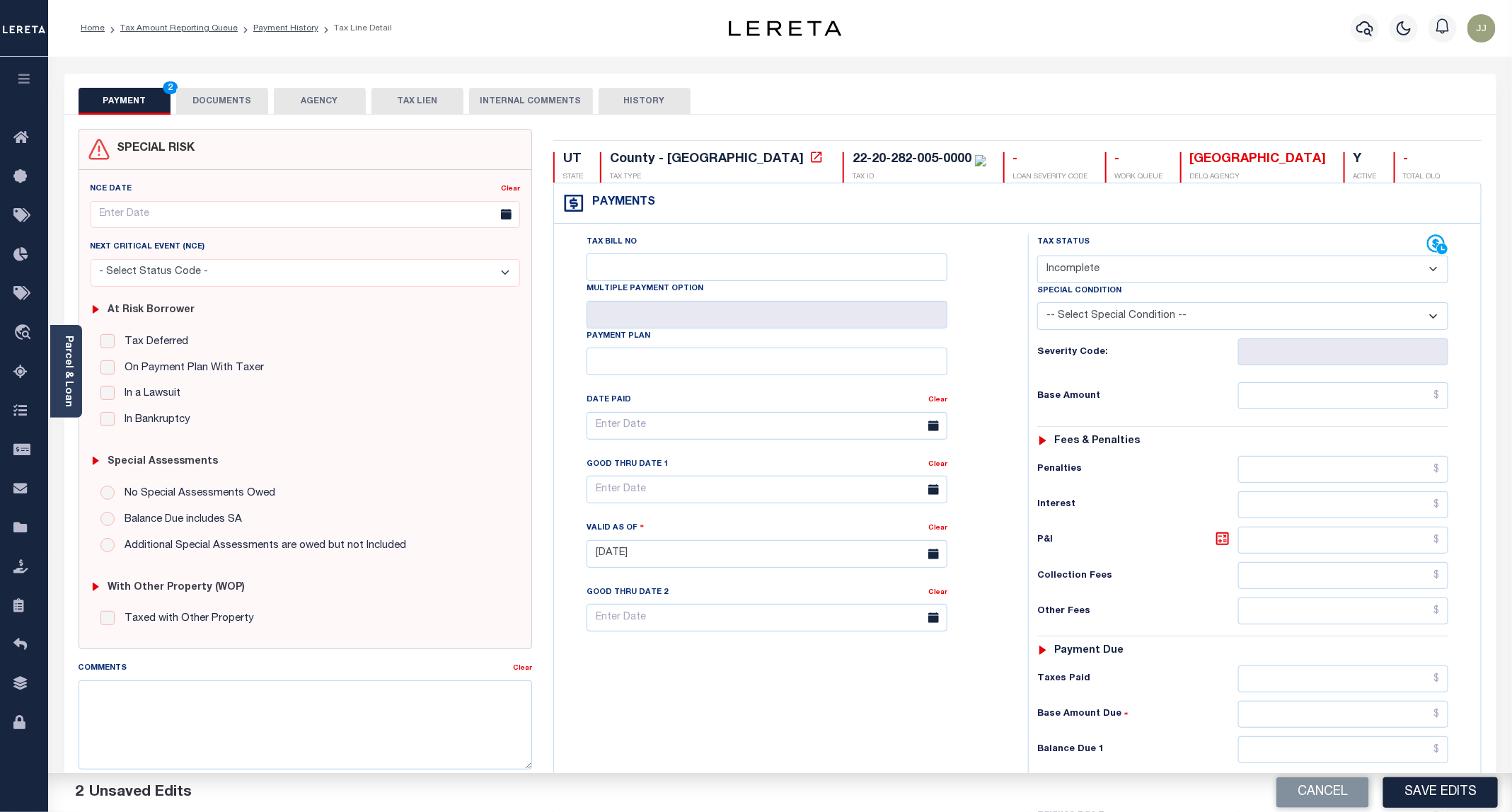
click at [1100, 277] on select "- Select Status Code - Open Due/Unpaid Paid Incomplete No Tax Due Internal Refu…" at bounding box center [1242, 269] width 411 height 28
select select "PYD"
click at [1038, 257] on select "- Select Status Code - Open Due/Unpaid Paid Incomplete No Tax Due Internal Refu…" at bounding box center [1242, 269] width 411 height 28
click at [1367, 384] on div "Tax Status Status - Select Status Code -" at bounding box center [1247, 546] width 439 height 625
click at [1305, 417] on div "Tax Status Status - Select Status Code -" at bounding box center [1247, 546] width 439 height 625
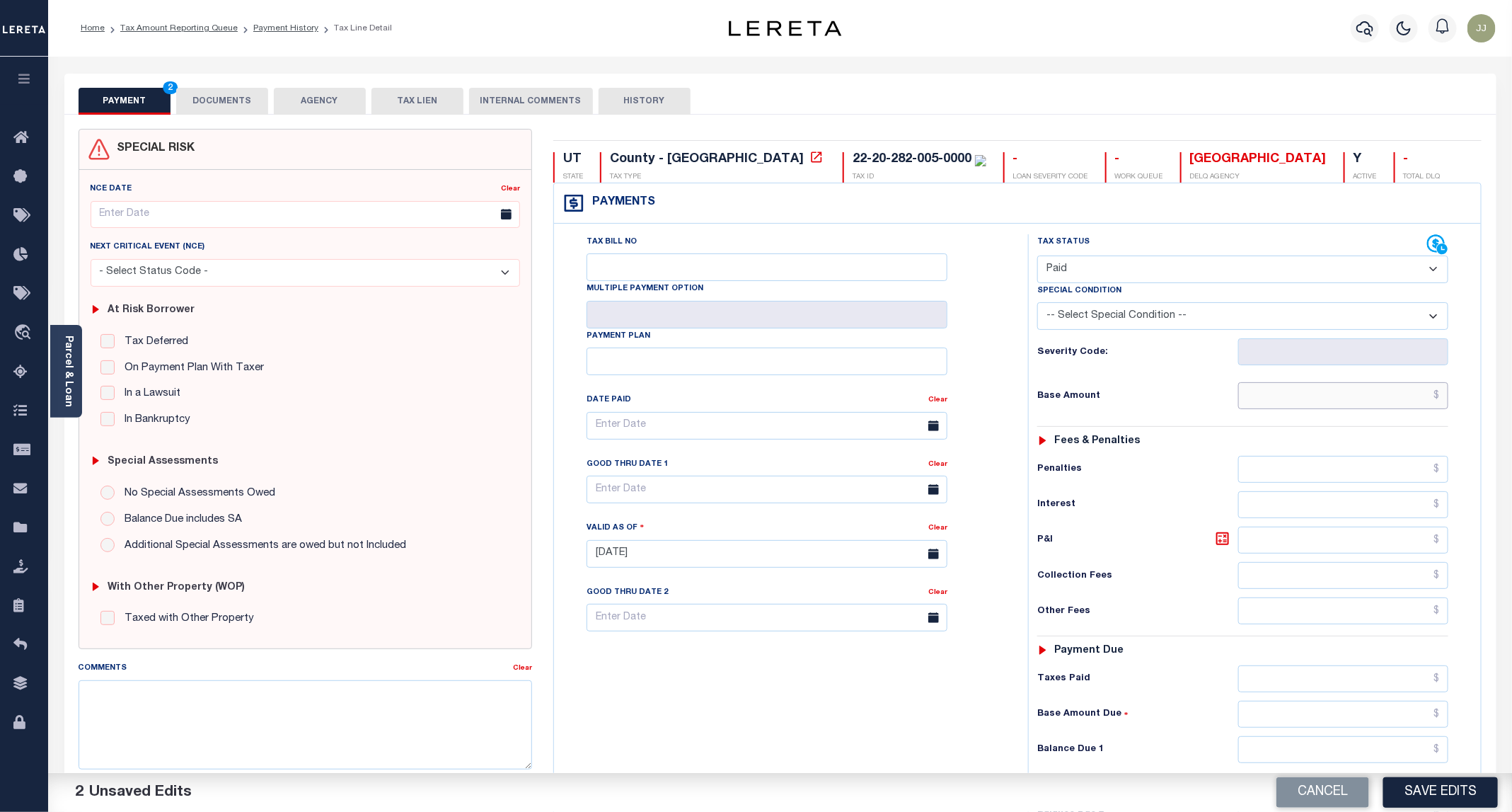
click at [1290, 397] on input "text" at bounding box center [1343, 395] width 210 height 27
type input "$0.00"
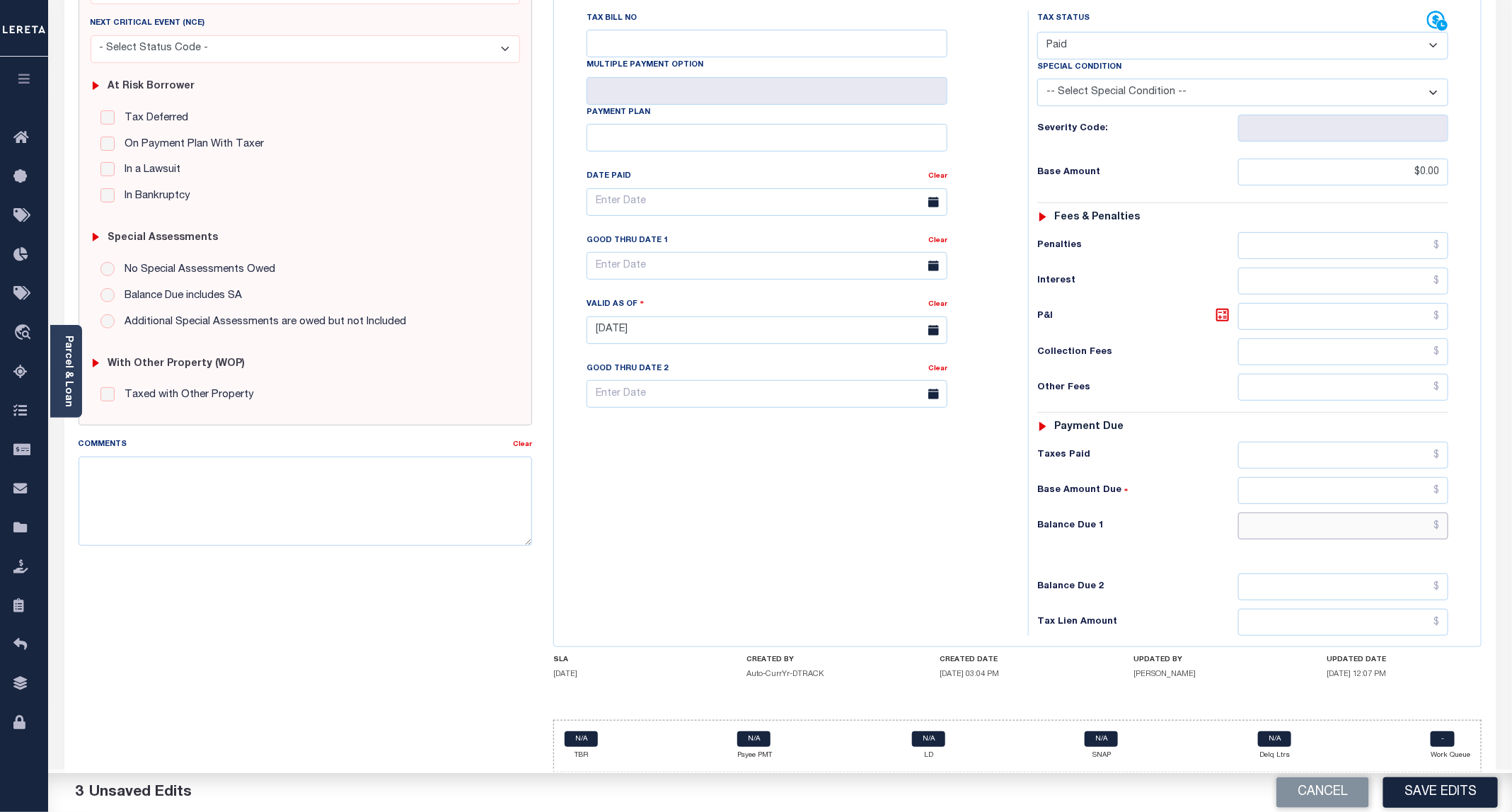
click at [1308, 531] on input "text" at bounding box center [1343, 526] width 210 height 27
type input "$0.00"
click at [1488, 788] on button "Save Edits" at bounding box center [1440, 792] width 115 height 31
